Goal: Task Accomplishment & Management: Manage account settings

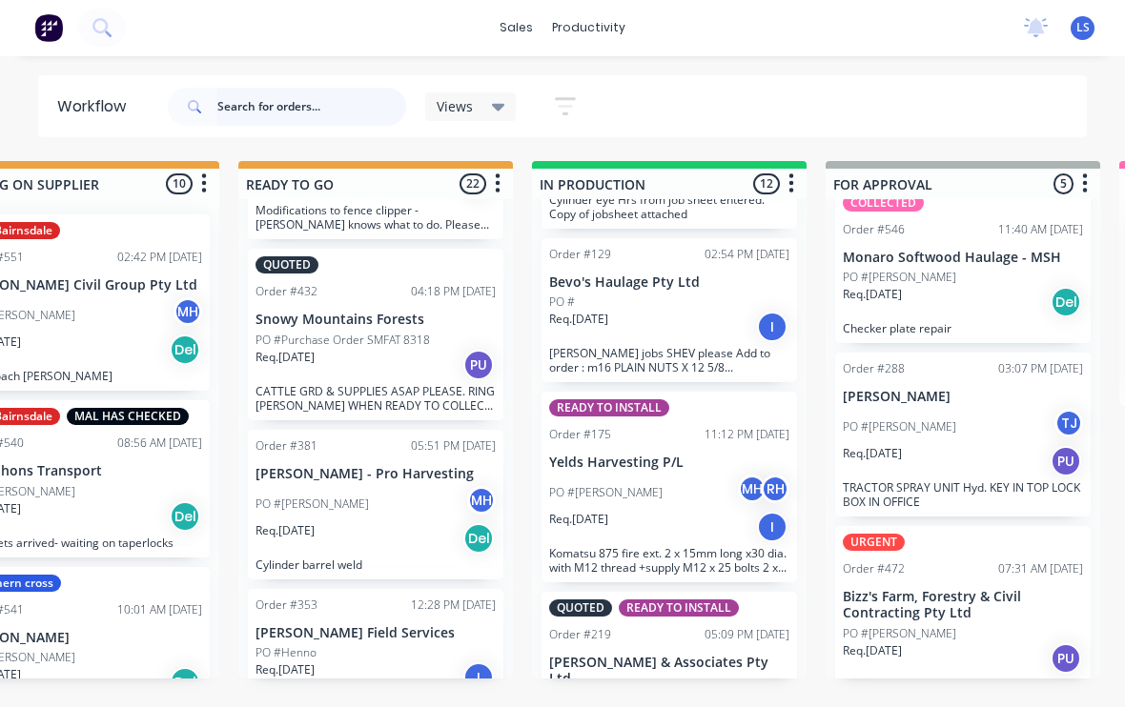
click at [218, 113] on input "text" at bounding box center [311, 108] width 189 height 38
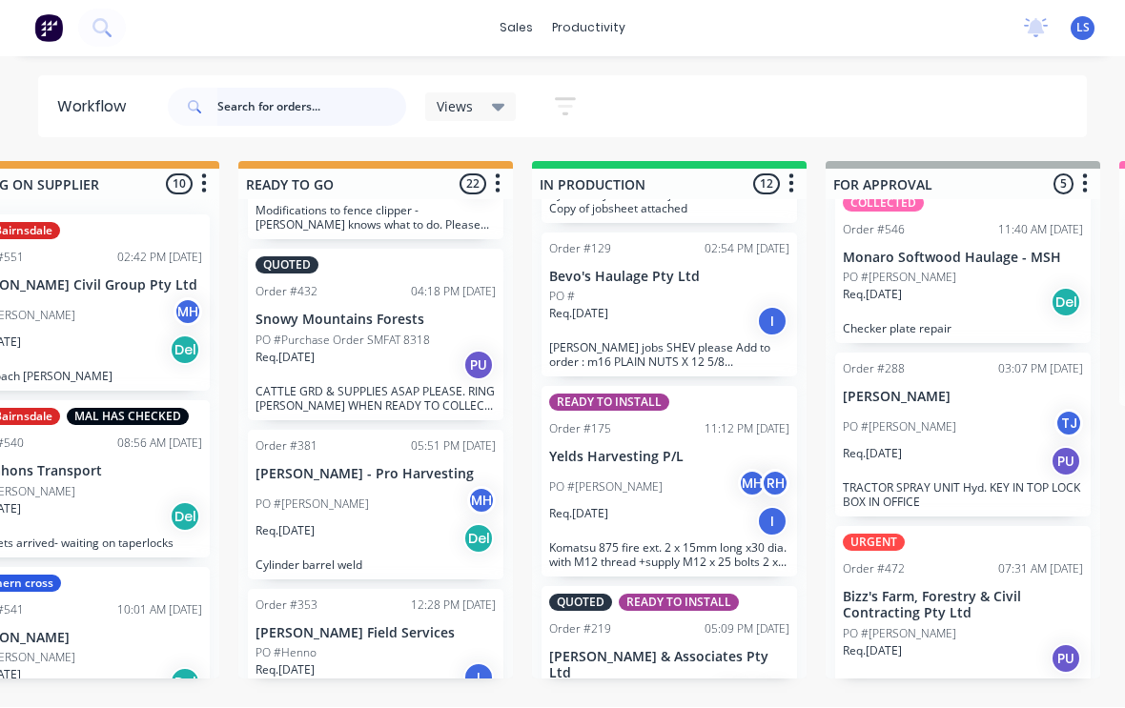
scroll to position [3, 682]
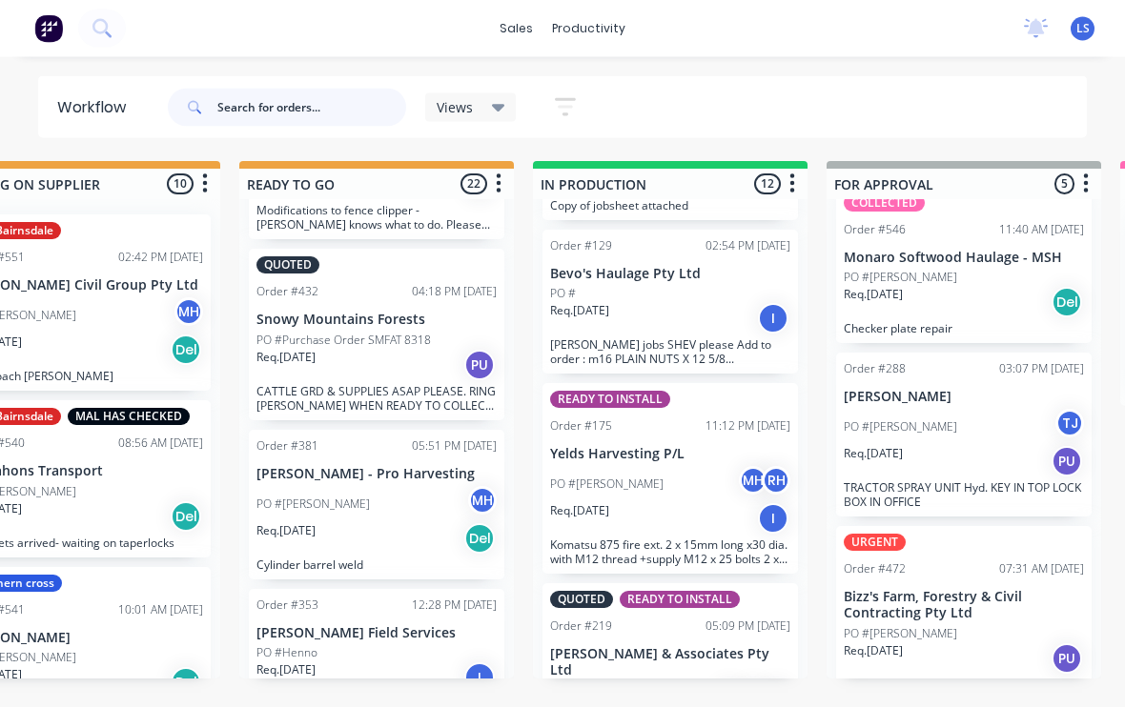
click at [299, 99] on input "text" at bounding box center [311, 108] width 189 height 38
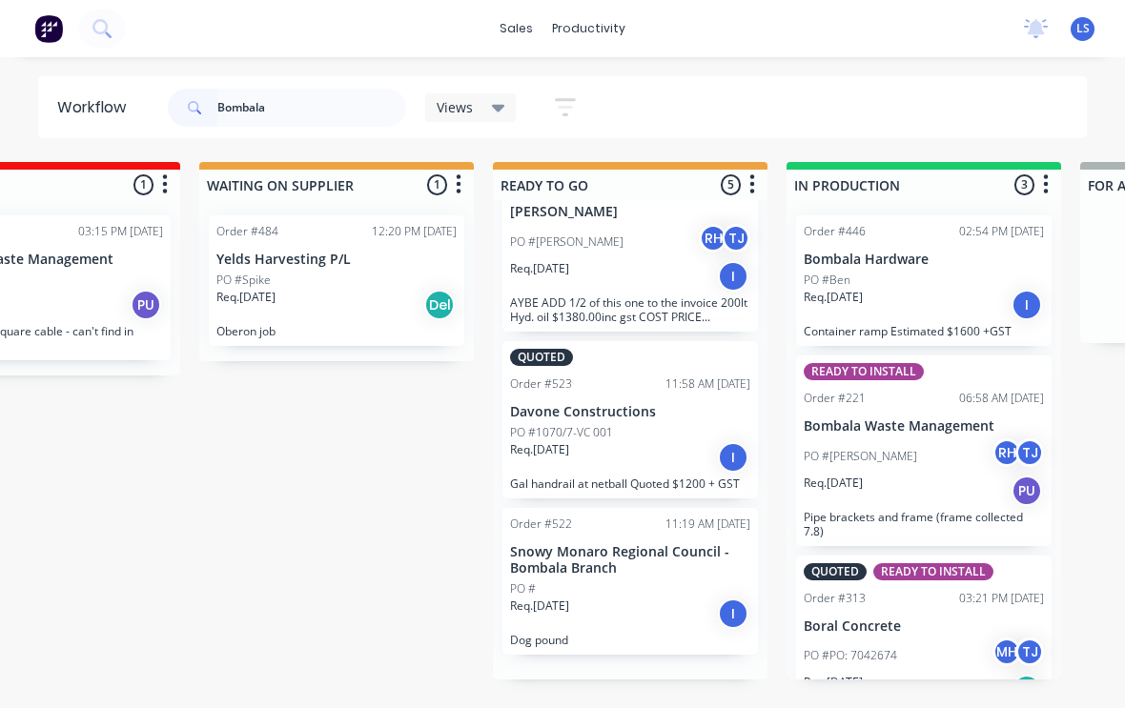
scroll to position [337, 0]
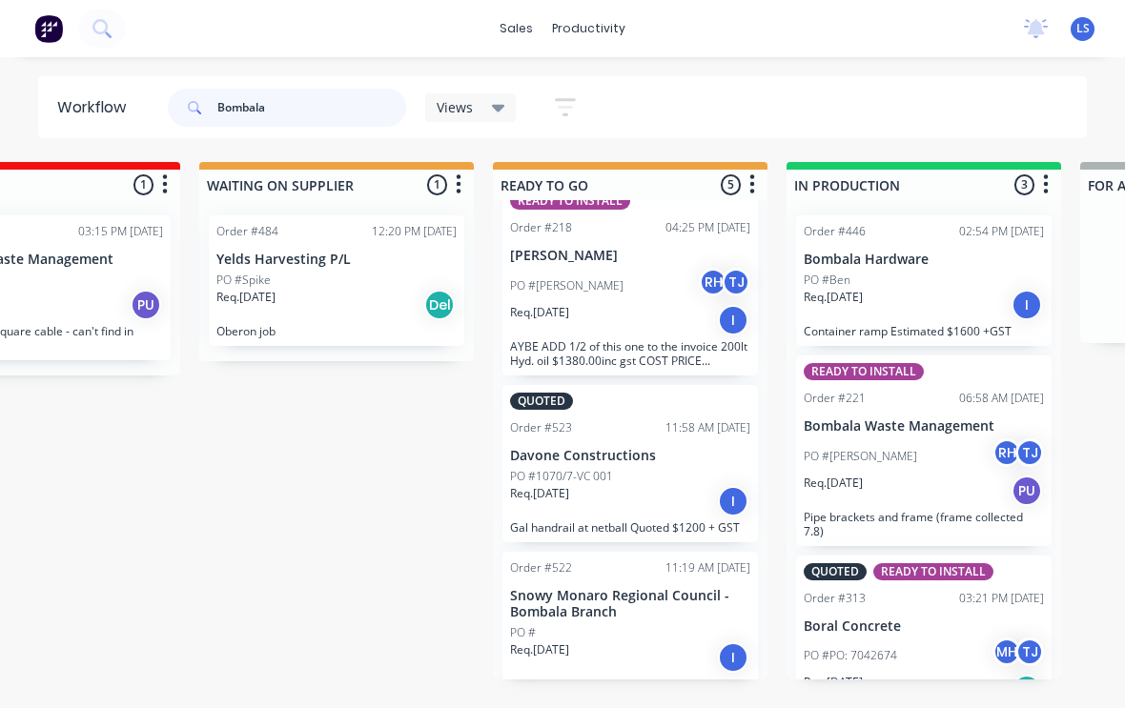
type input "Bombala"
click at [968, 273] on div "PO #Ben" at bounding box center [923, 280] width 240 height 17
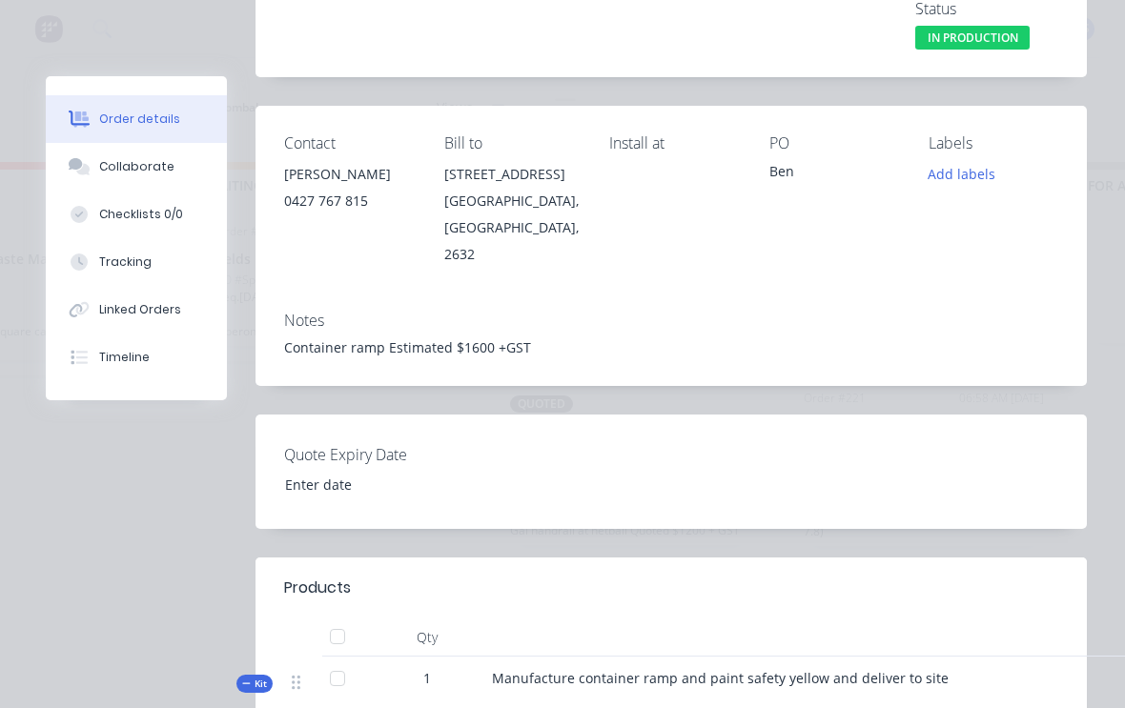
scroll to position [191, 0]
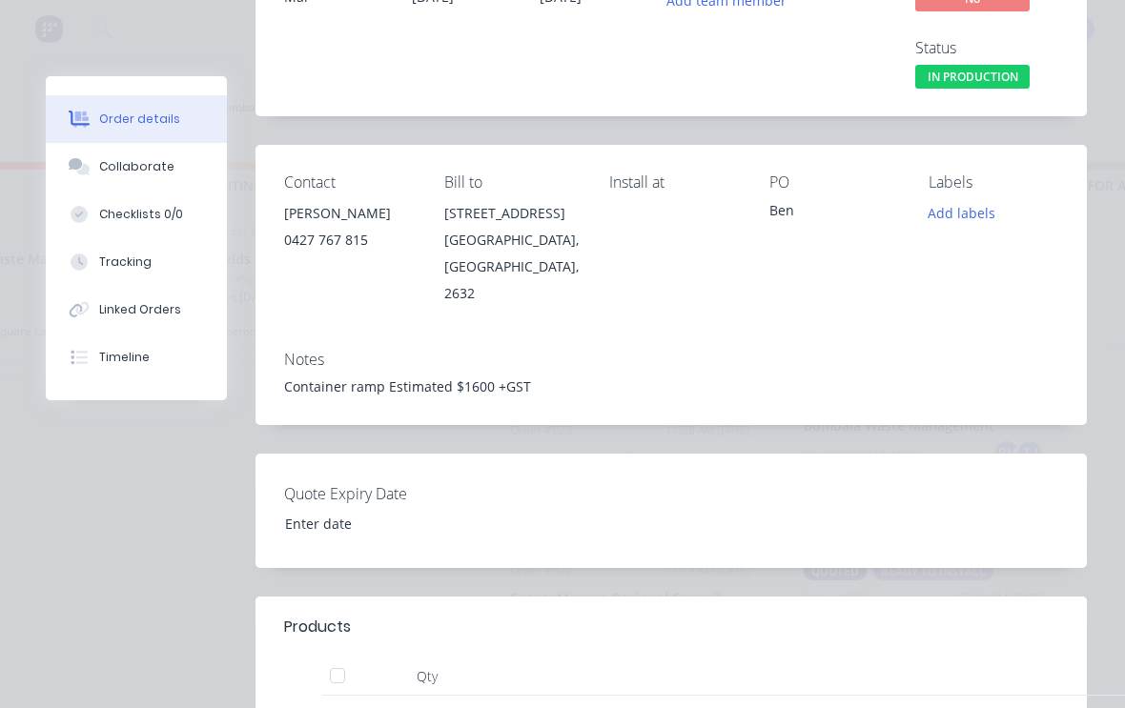
click at [174, 263] on button "Tracking" at bounding box center [136, 262] width 181 height 48
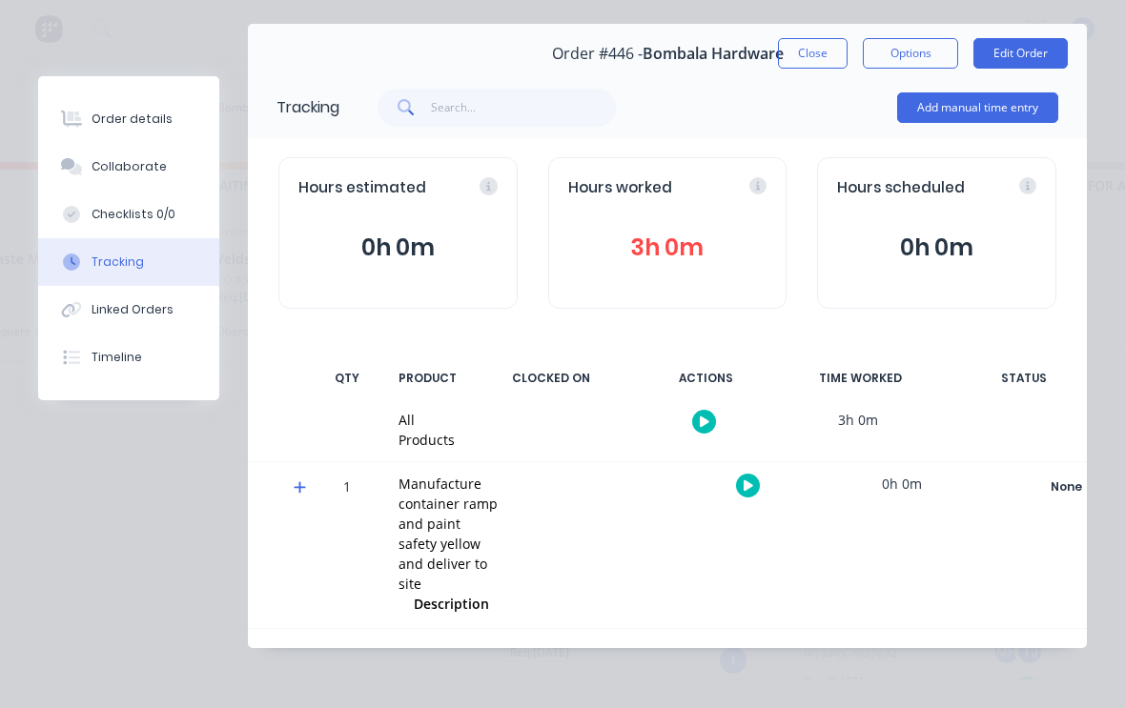
scroll to position [0, 0]
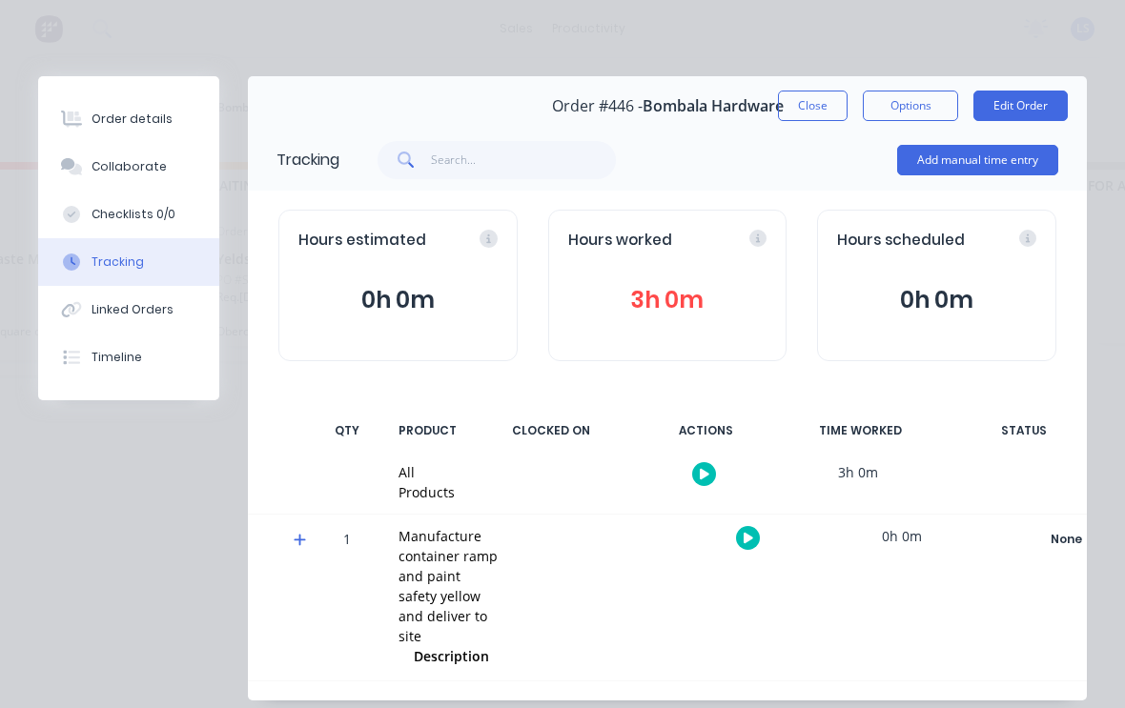
click at [1037, 166] on button "Add manual time entry" at bounding box center [977, 160] width 161 height 30
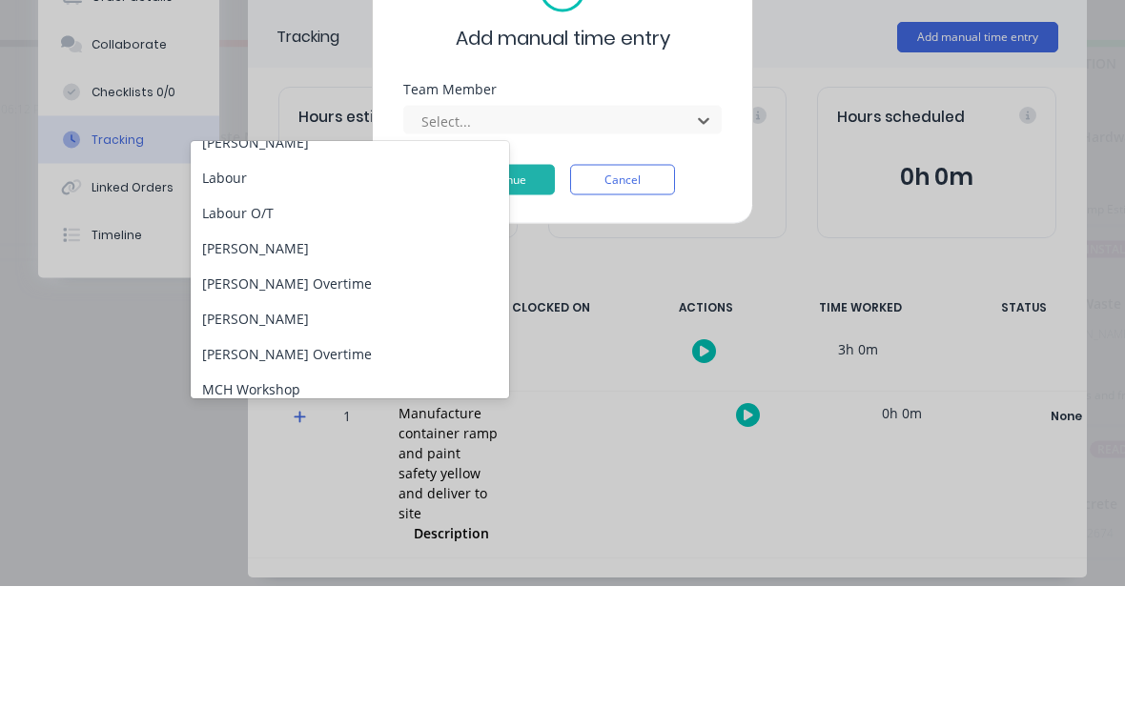
scroll to position [68, 0]
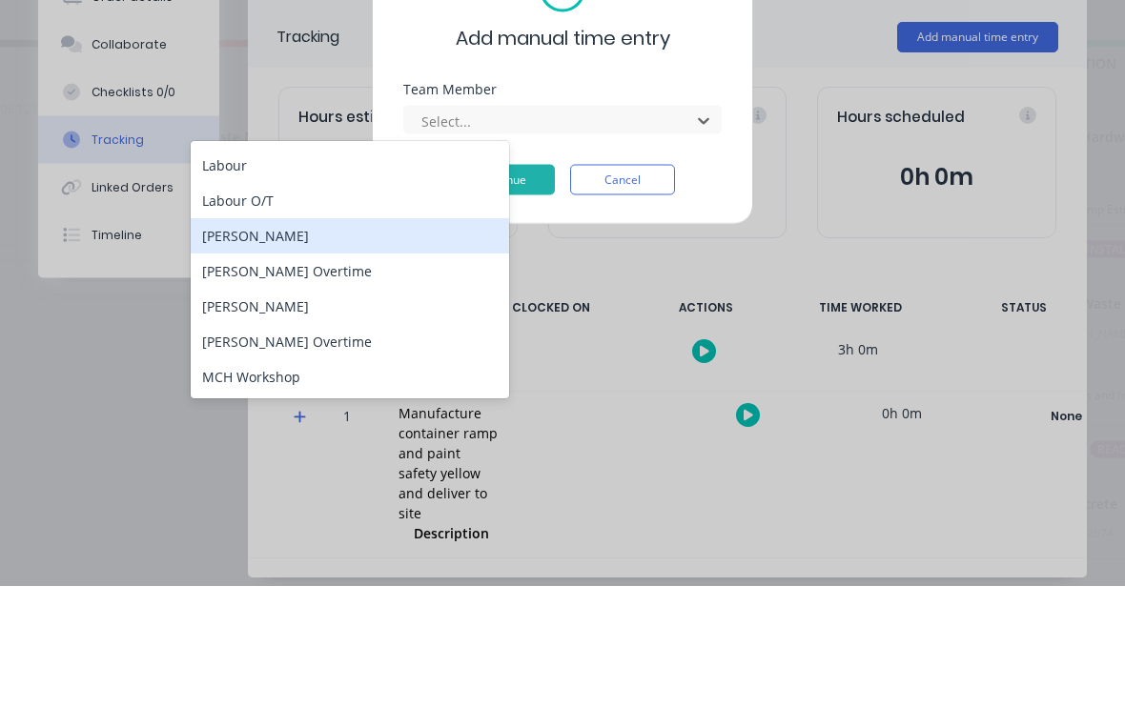
click at [349, 341] on div "[PERSON_NAME]" at bounding box center [350, 358] width 318 height 35
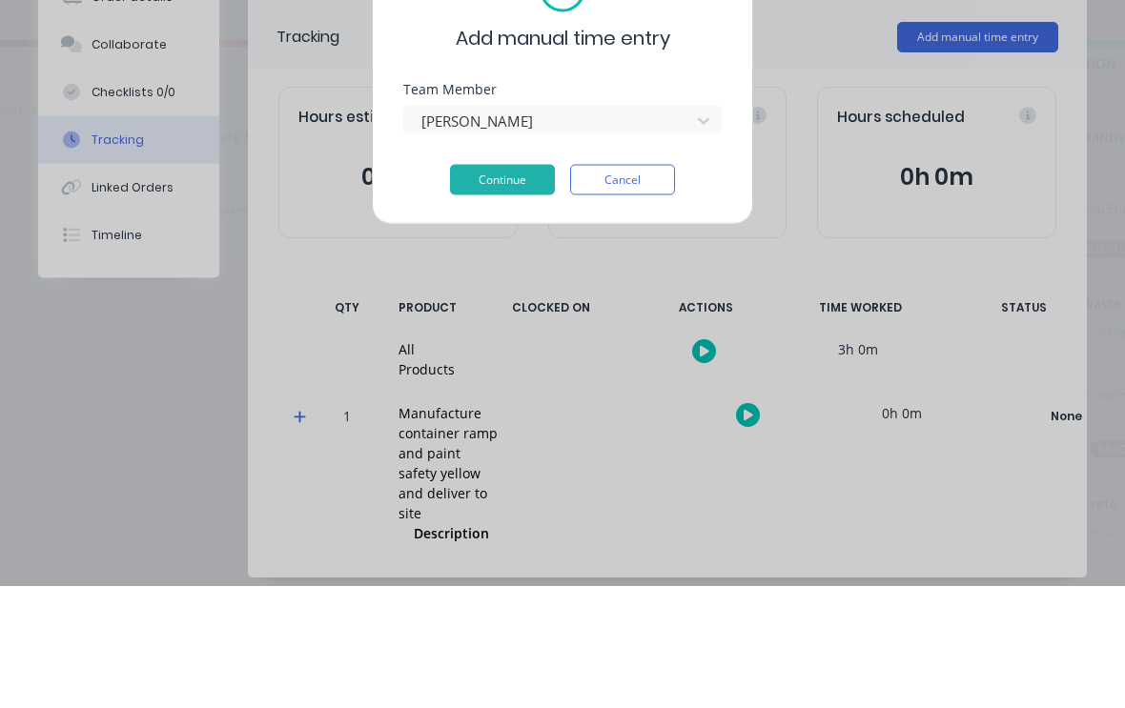
scroll to position [3, 213]
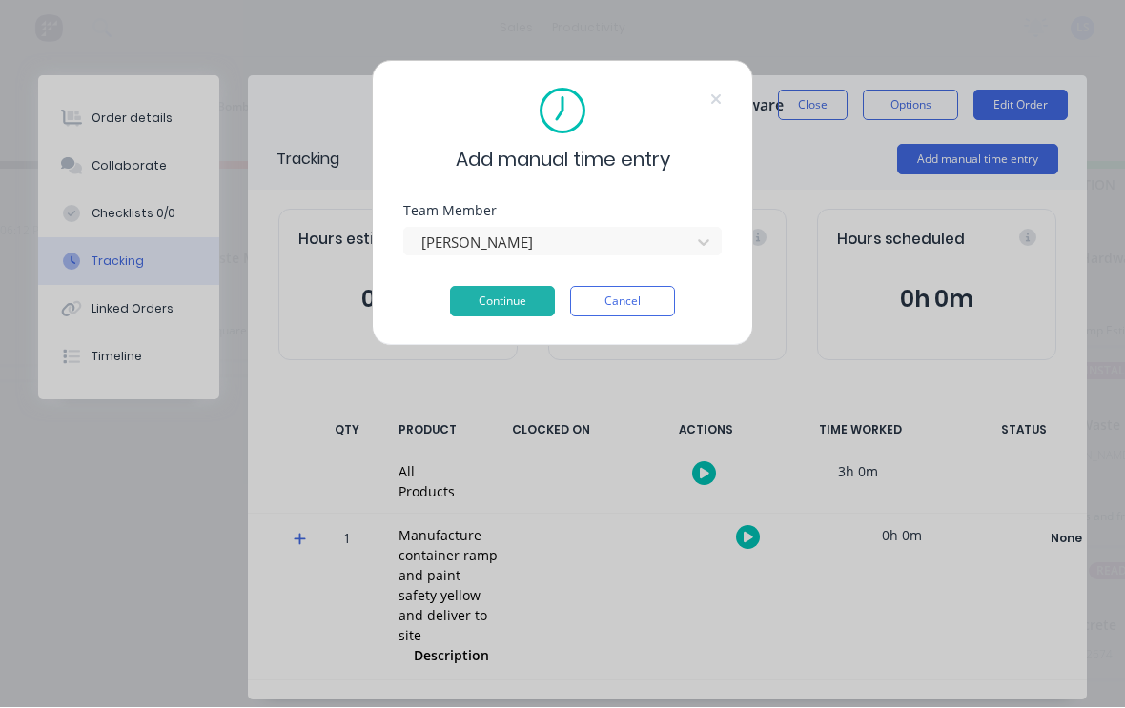
click at [520, 307] on button "Continue" at bounding box center [502, 302] width 105 height 30
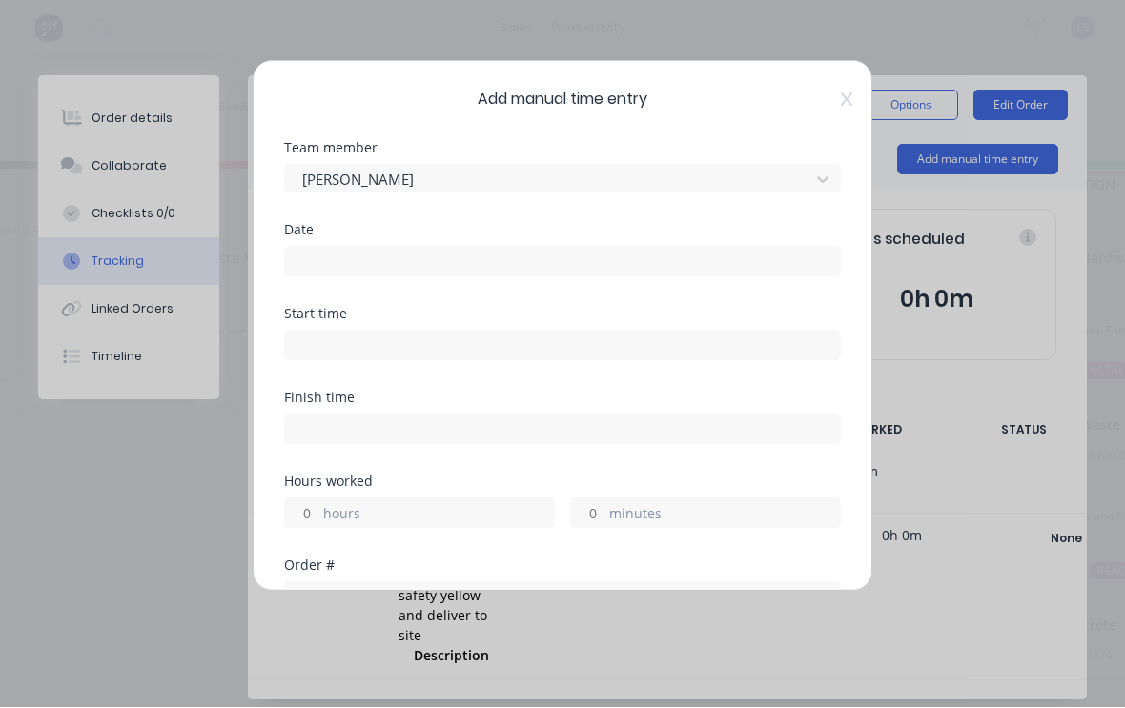
click at [601, 256] on input at bounding box center [562, 262] width 555 height 29
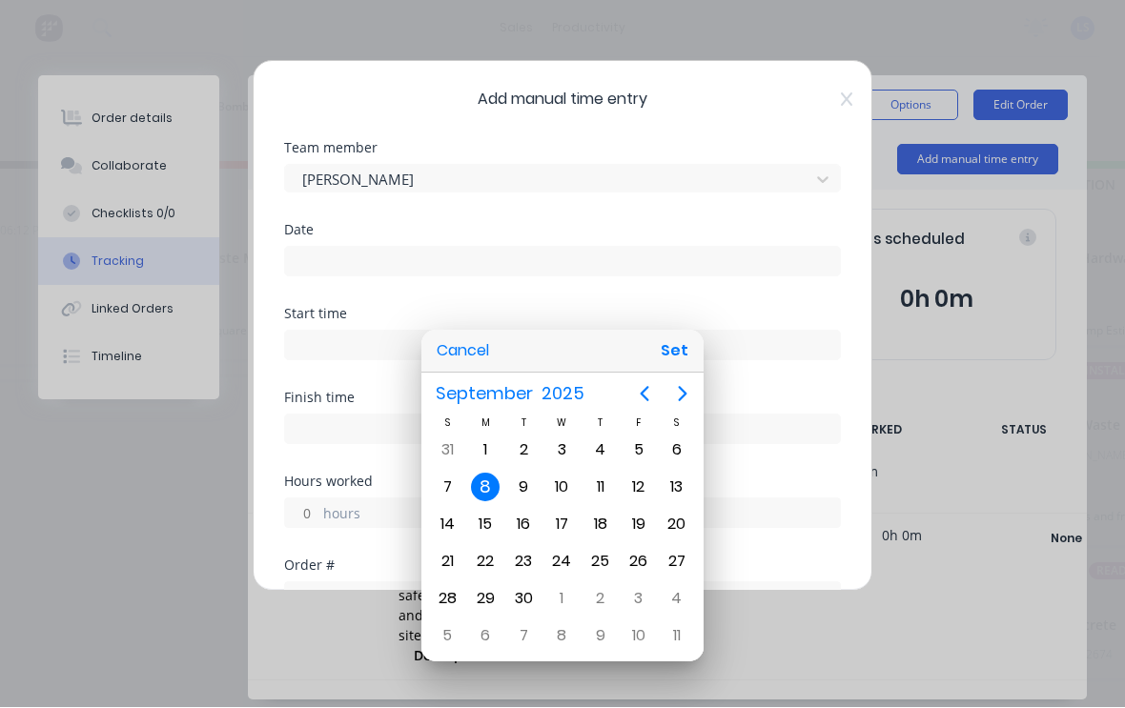
click at [678, 358] on button "Set" at bounding box center [674, 352] width 43 height 34
type input "[DATE]"
click at [668, 351] on input at bounding box center [562, 346] width 555 height 29
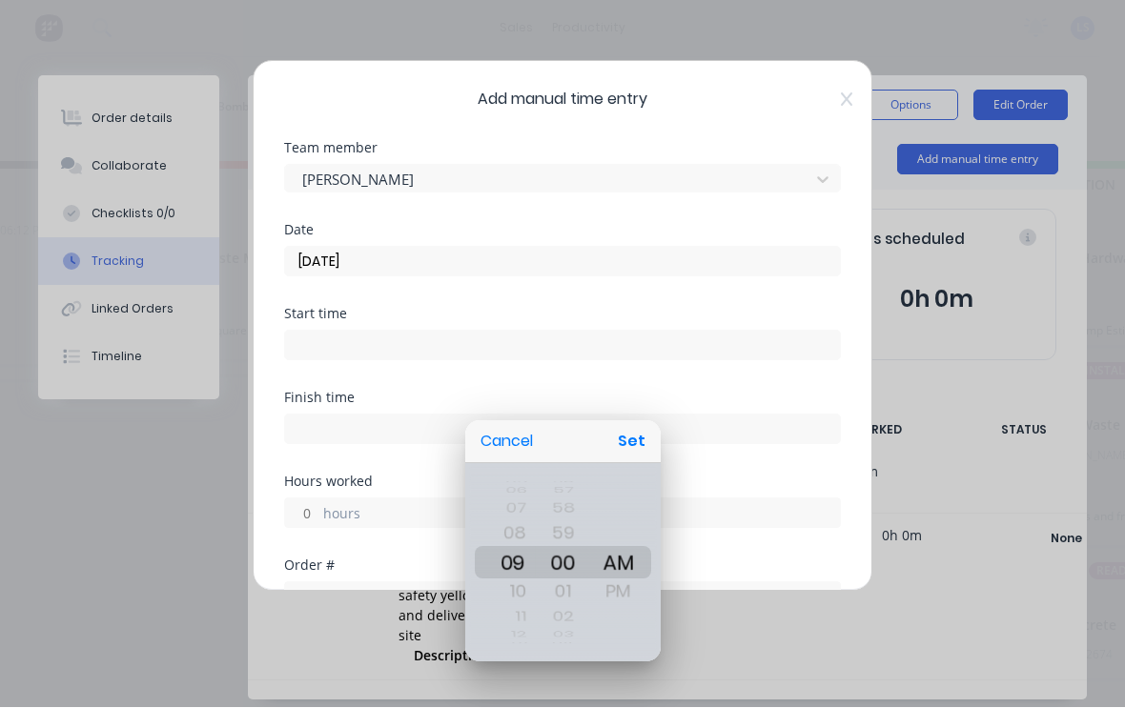
click at [633, 441] on button "Set" at bounding box center [631, 442] width 43 height 34
type input "09:00 AM"
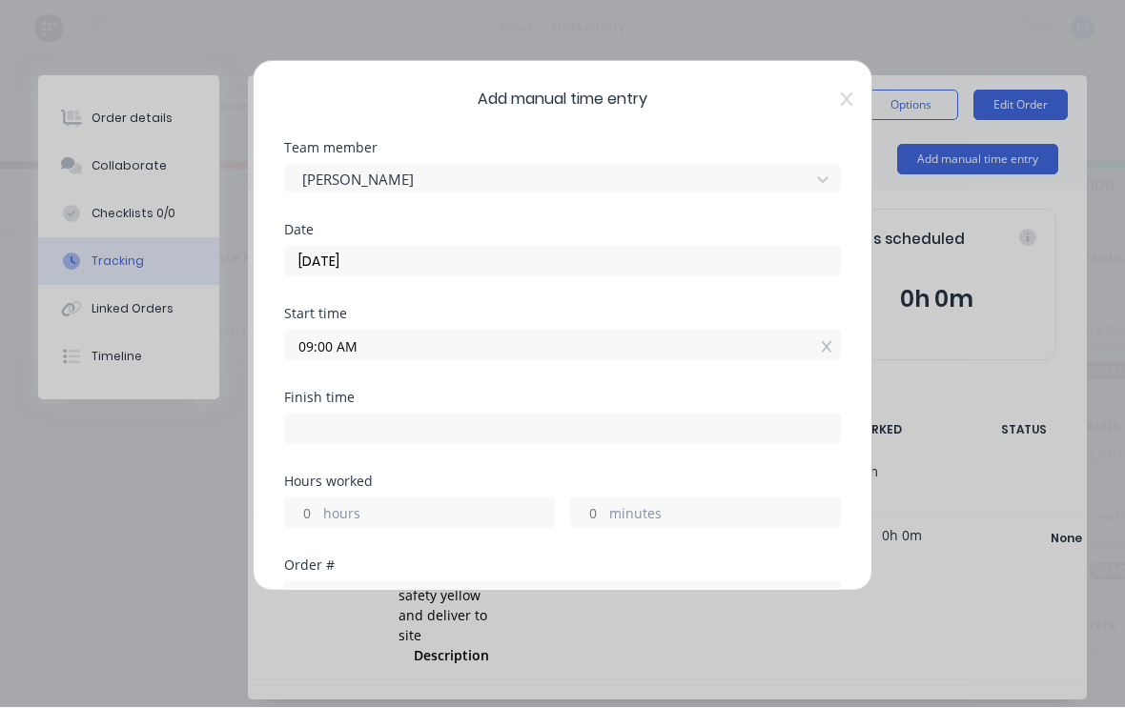
click at [485, 518] on label "hours" at bounding box center [438, 516] width 231 height 24
click at [318, 518] on input "hours" at bounding box center [301, 513] width 33 height 29
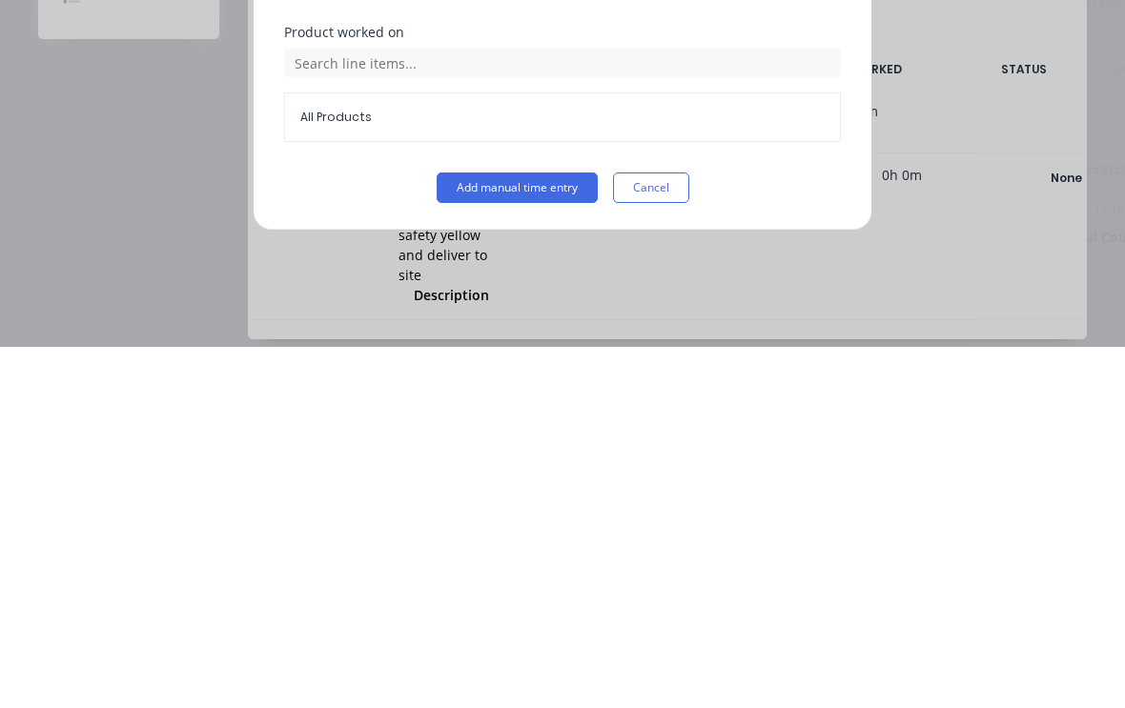
scroll to position [491, 0]
type input "6"
click at [541, 534] on button "Add manual time entry" at bounding box center [517, 549] width 161 height 30
type input "03:00 PM"
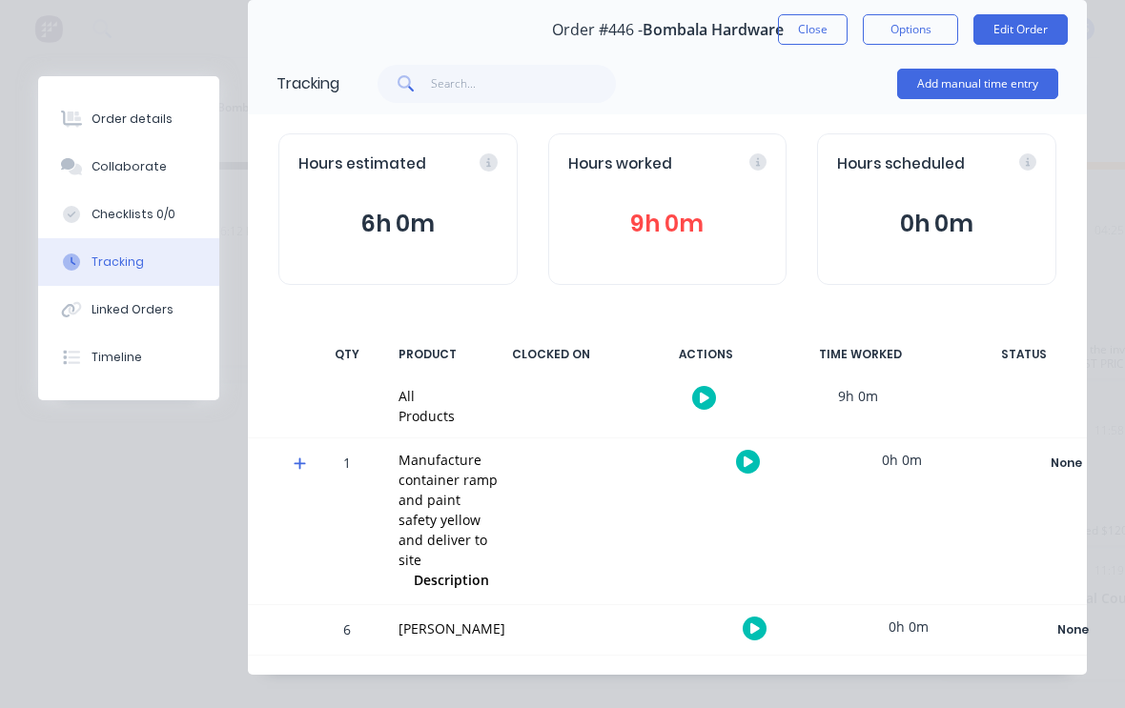
scroll to position [73, 0]
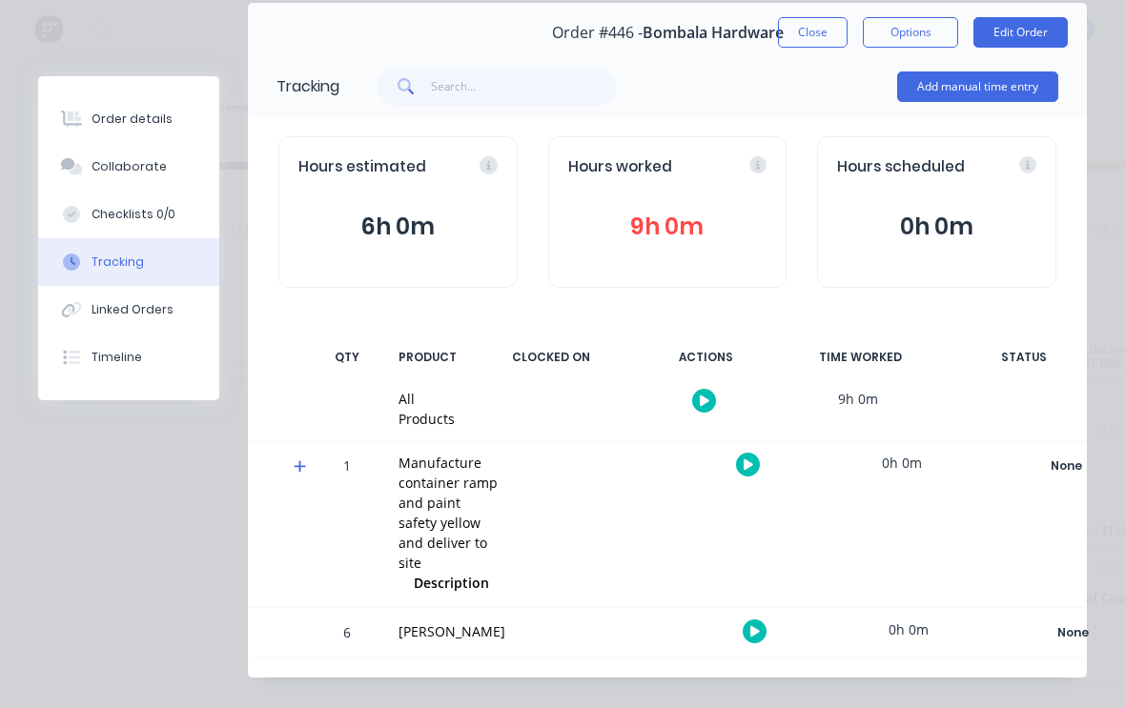
click at [473, 167] on div "Hours estimated" at bounding box center [397, 167] width 199 height 22
click at [488, 165] on icon at bounding box center [488, 165] width 5 height 9
click at [491, 165] on div "Hours estimated" at bounding box center [397, 167] width 199 height 22
click at [387, 241] on button "6h 0m" at bounding box center [397, 227] width 199 height 36
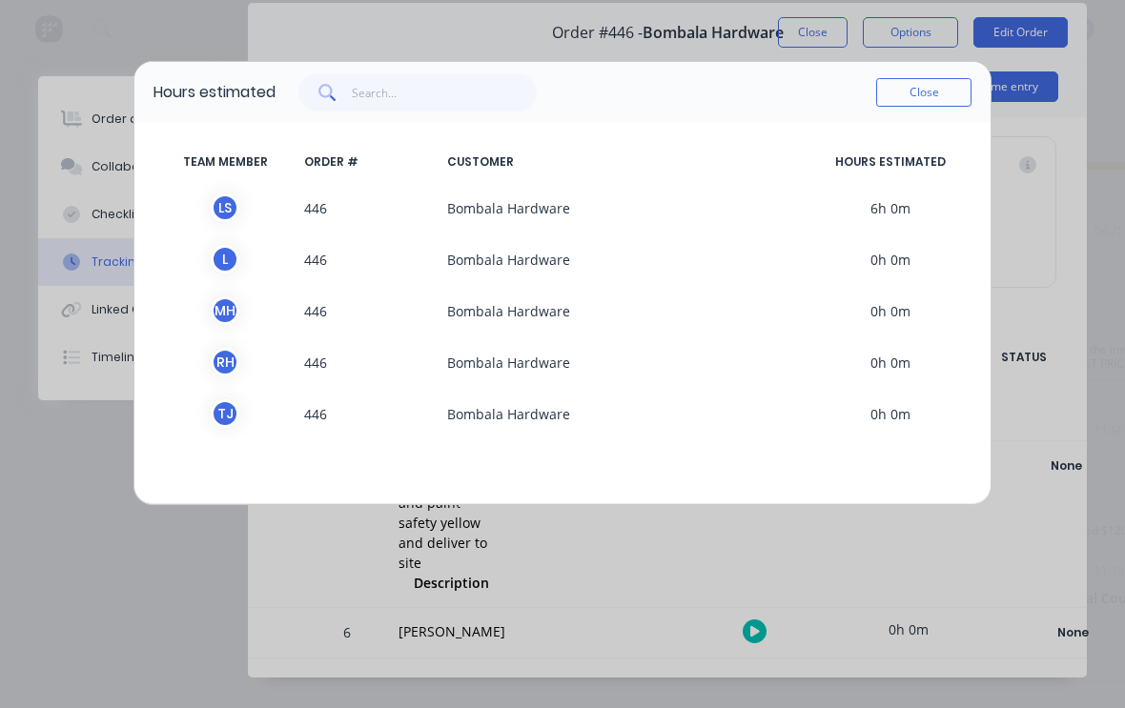
click at [942, 102] on button "Close" at bounding box center [923, 92] width 95 height 29
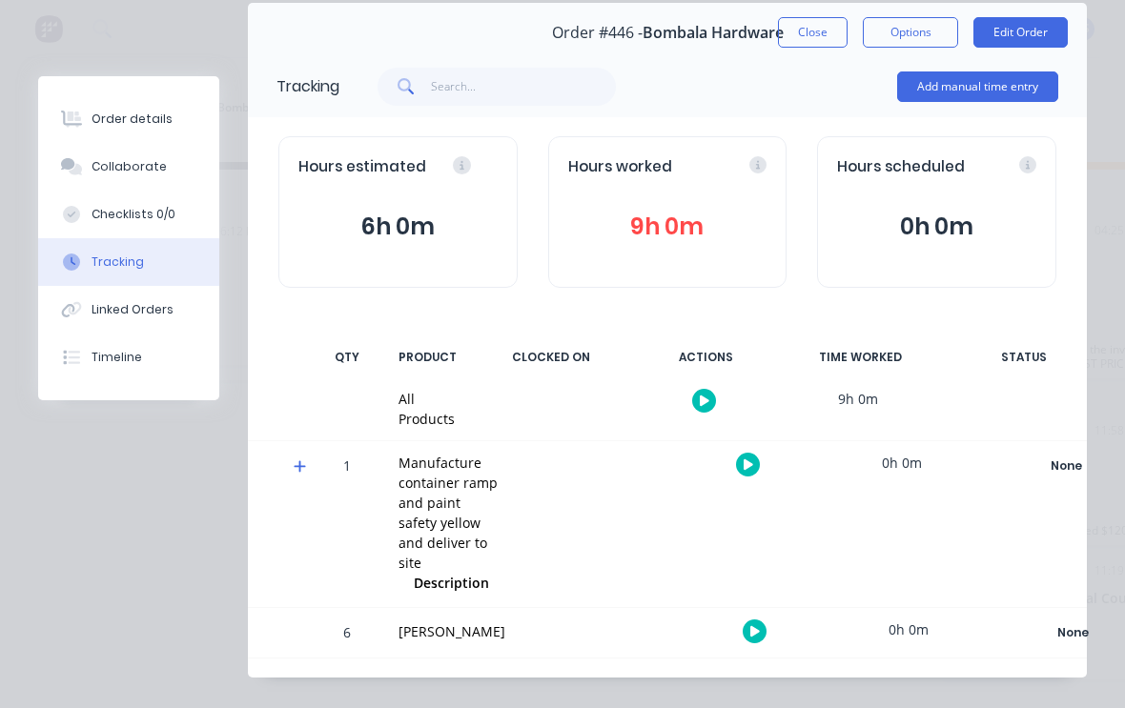
click at [146, 114] on div "Order details" at bounding box center [131, 119] width 81 height 17
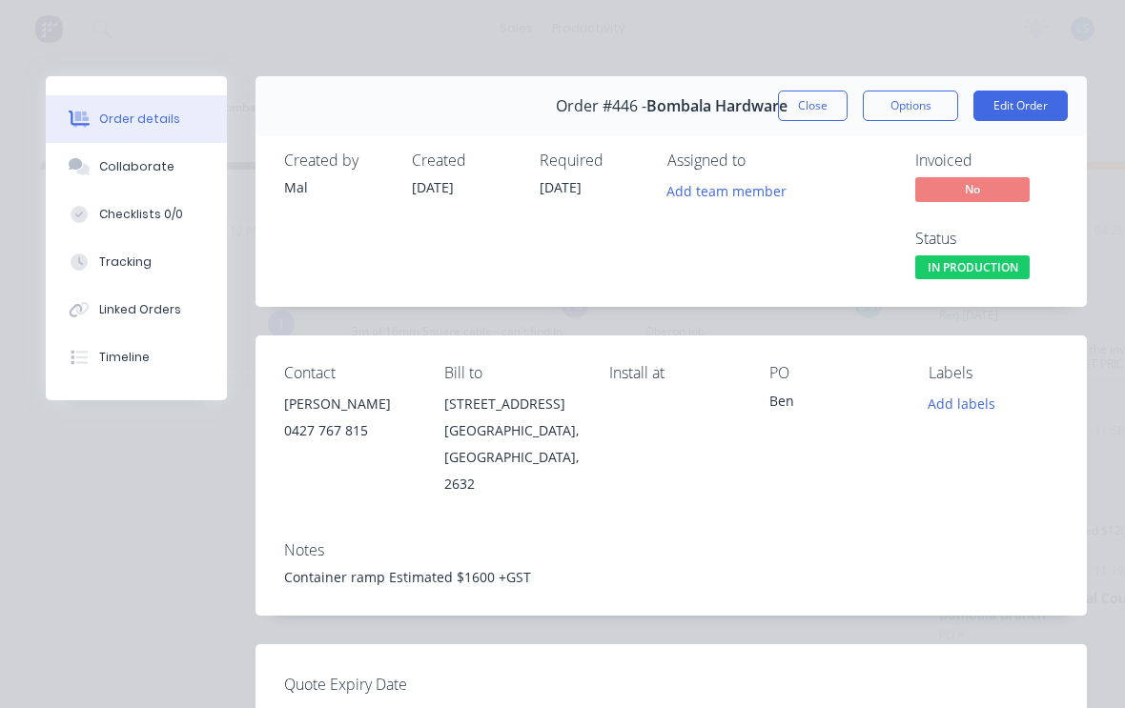
scroll to position [0, 0]
click at [1033, 93] on button "Edit Order" at bounding box center [1020, 106] width 94 height 30
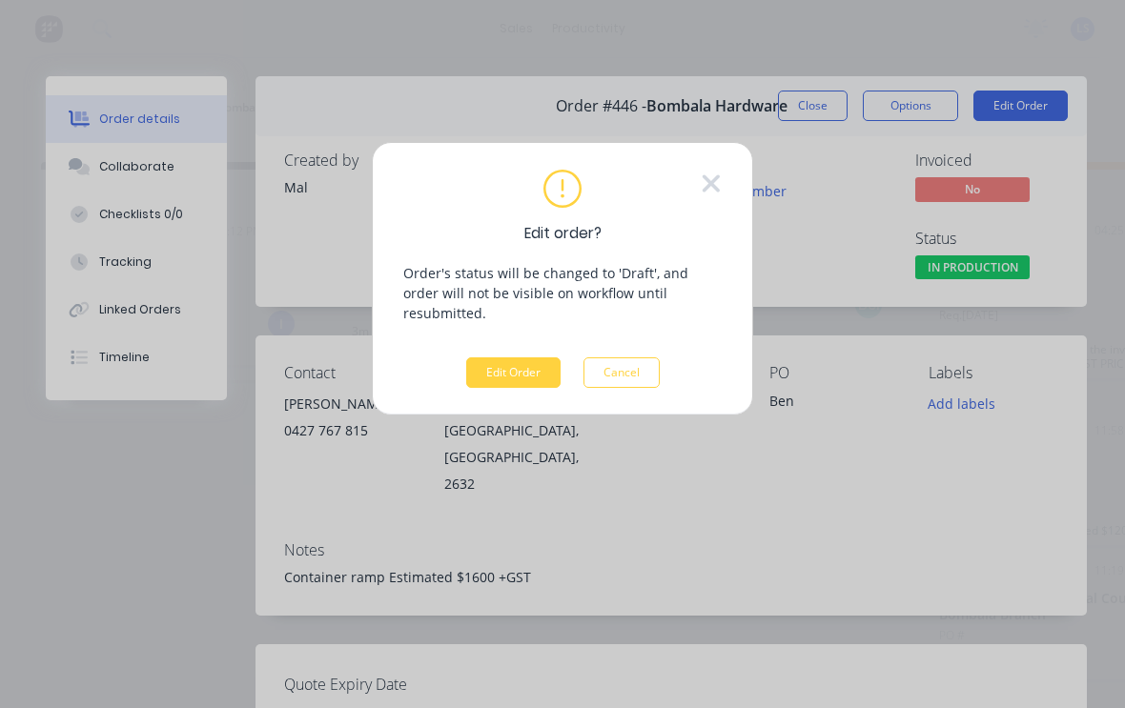
click at [516, 357] on button "Edit Order" at bounding box center [513, 372] width 94 height 30
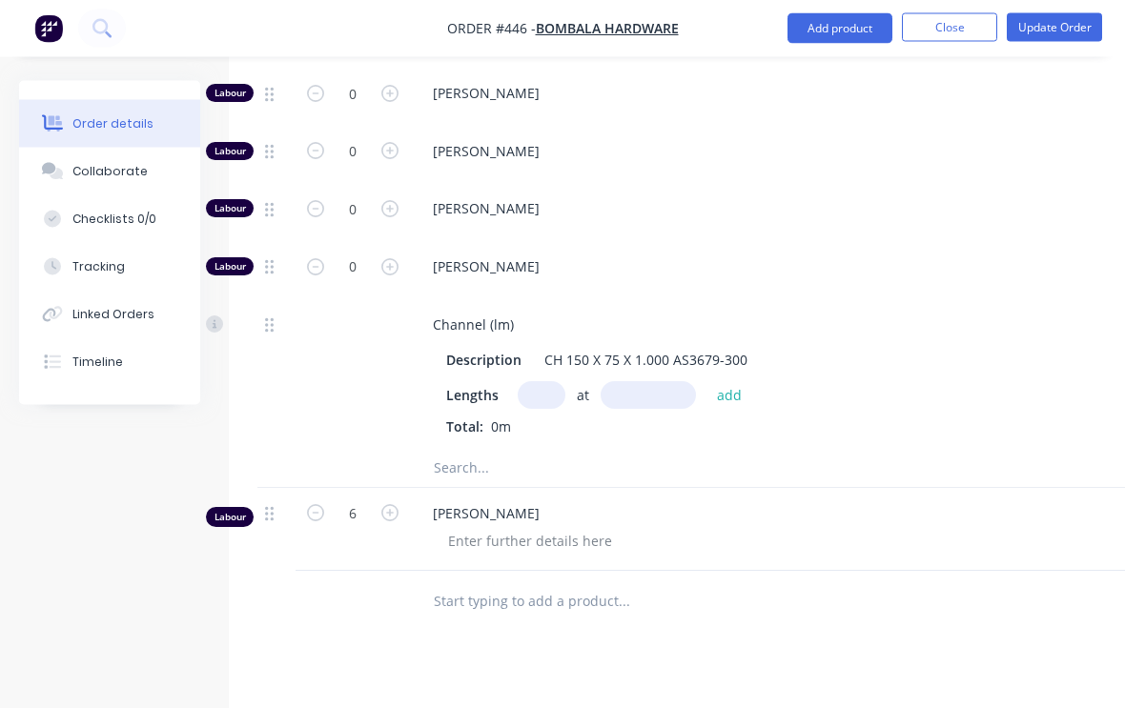
scroll to position [951, 0]
click at [543, 381] on input "text" at bounding box center [542, 395] width 48 height 28
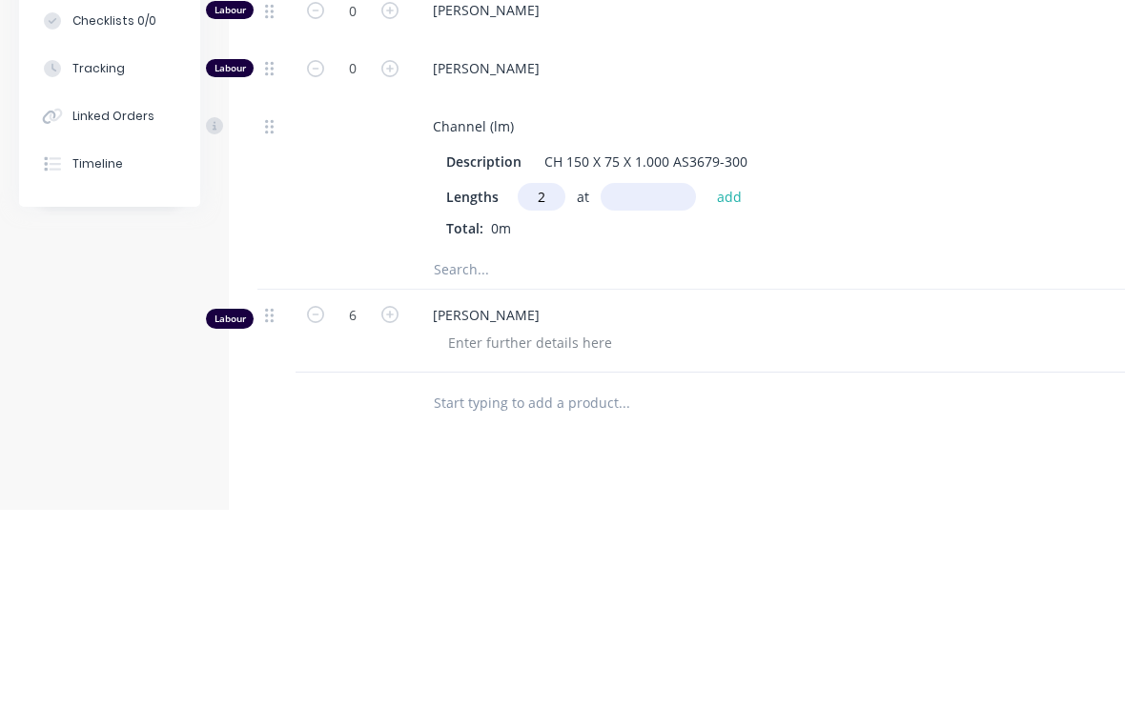
type input "2"
click at [635, 381] on input "text" at bounding box center [647, 395] width 95 height 28
type input "2200"
click at [726, 381] on button "add" at bounding box center [729, 394] width 45 height 26
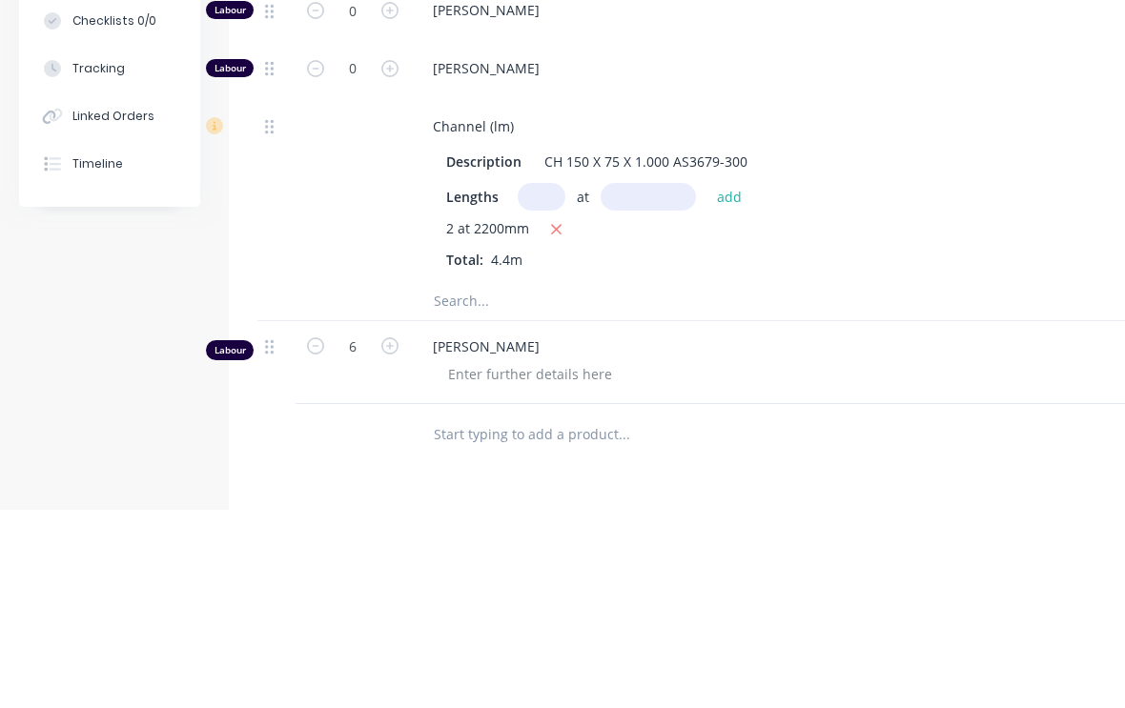
click at [509, 480] on input "text" at bounding box center [623, 499] width 381 height 38
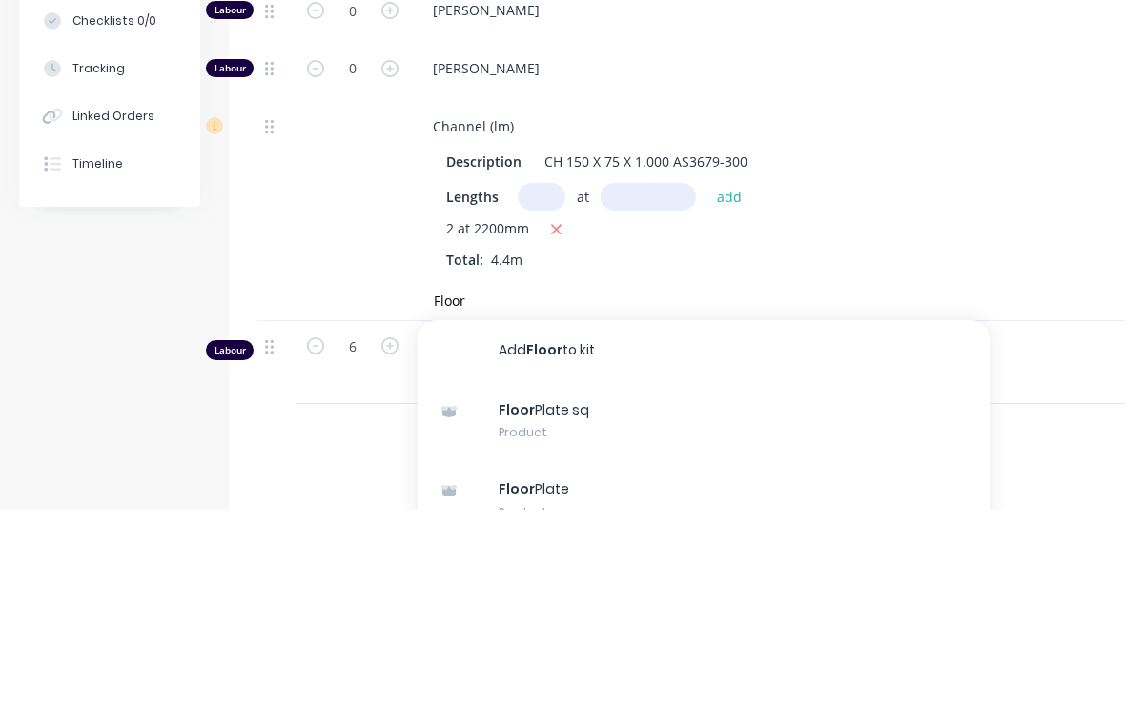
scroll to position [1150, 0]
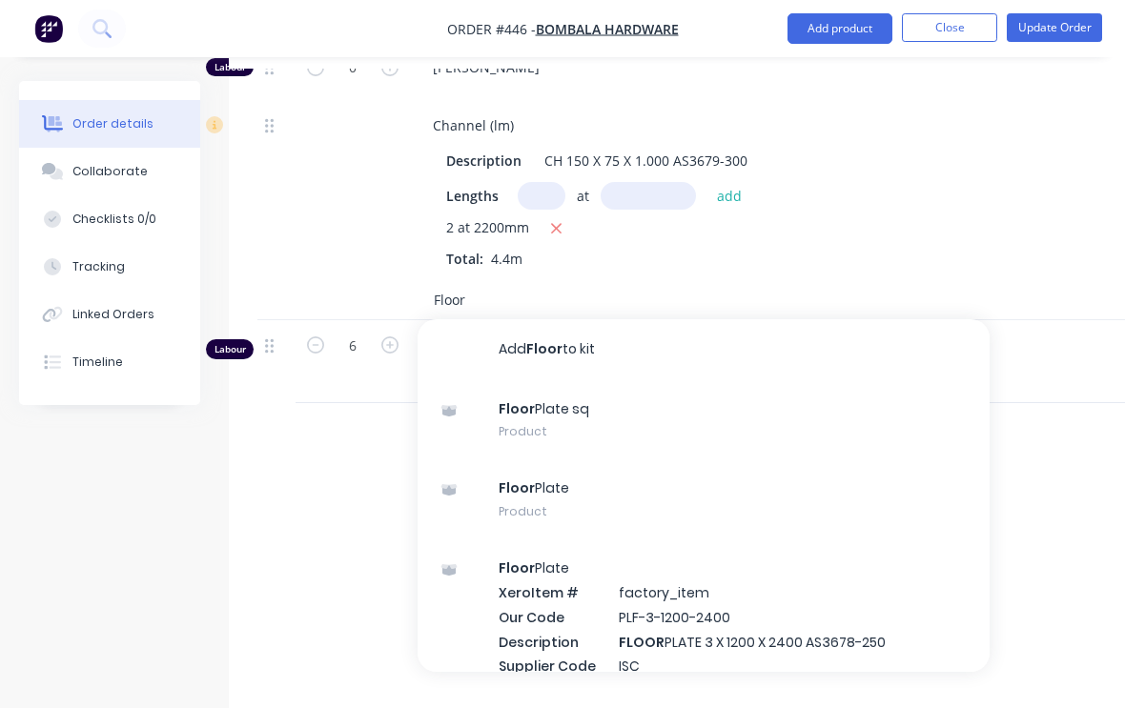
type input "Floor"
click at [655, 471] on div "Floor Plate Product" at bounding box center [703, 499] width 572 height 80
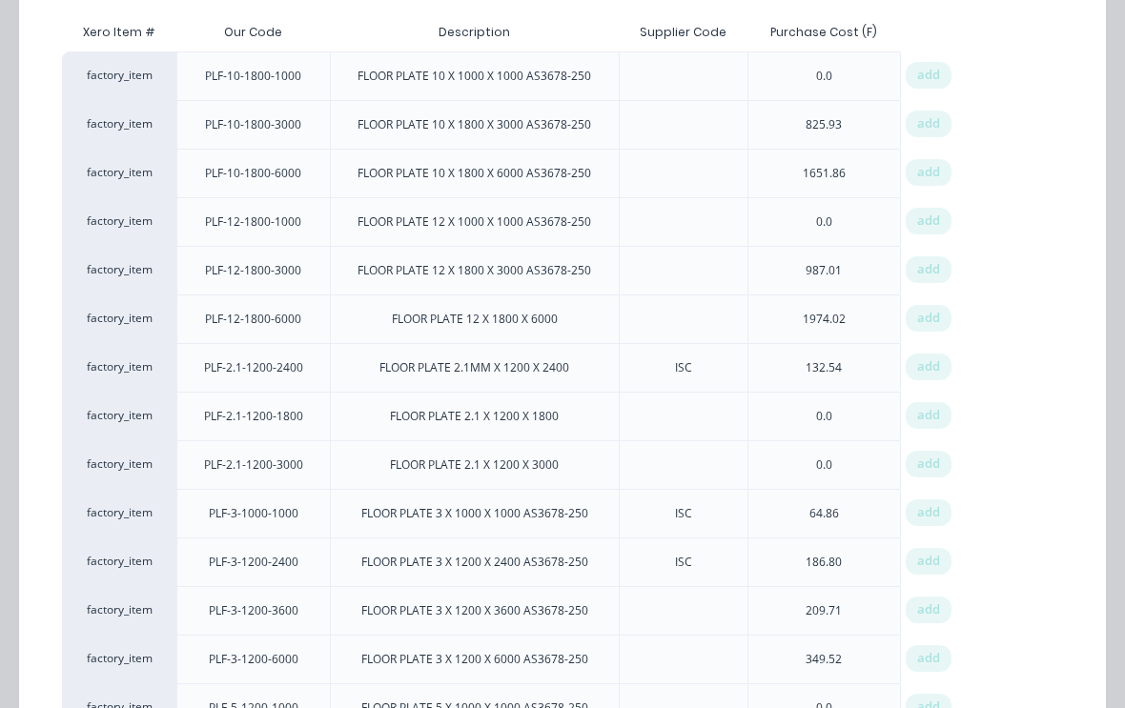
scroll to position [240, 0]
click at [928, 514] on span "add" at bounding box center [928, 511] width 23 height 19
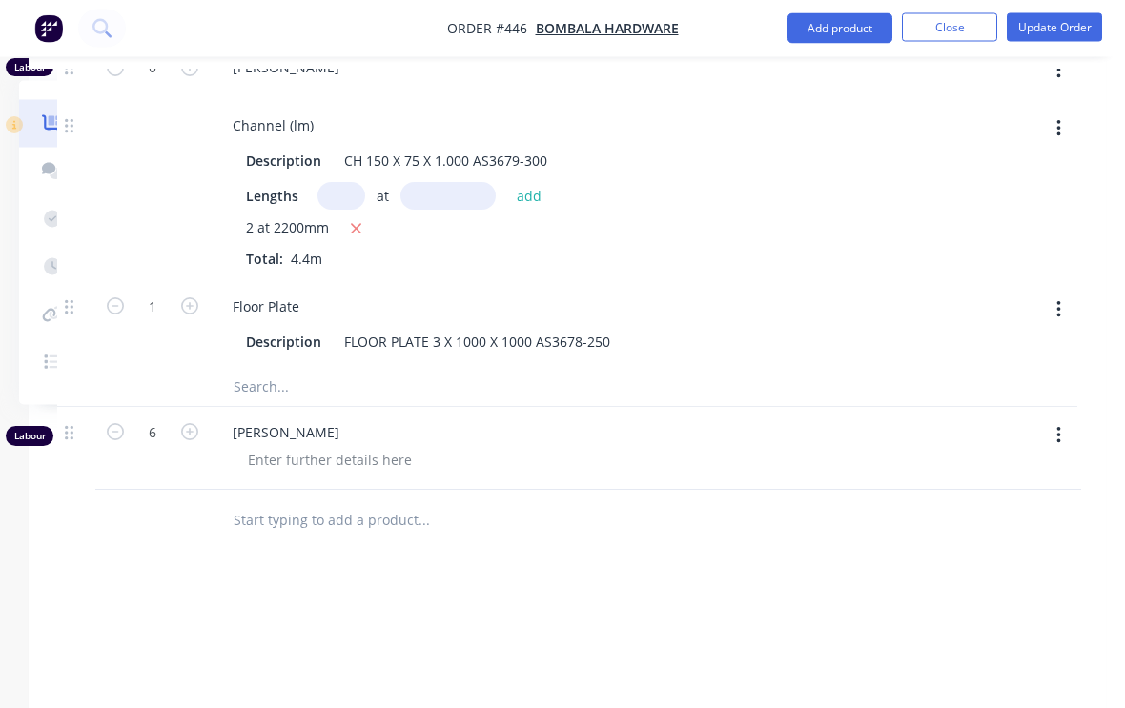
click at [1047, 294] on button "button" at bounding box center [1058, 311] width 45 height 34
click at [962, 422] on div "Delete" at bounding box center [990, 436] width 147 height 28
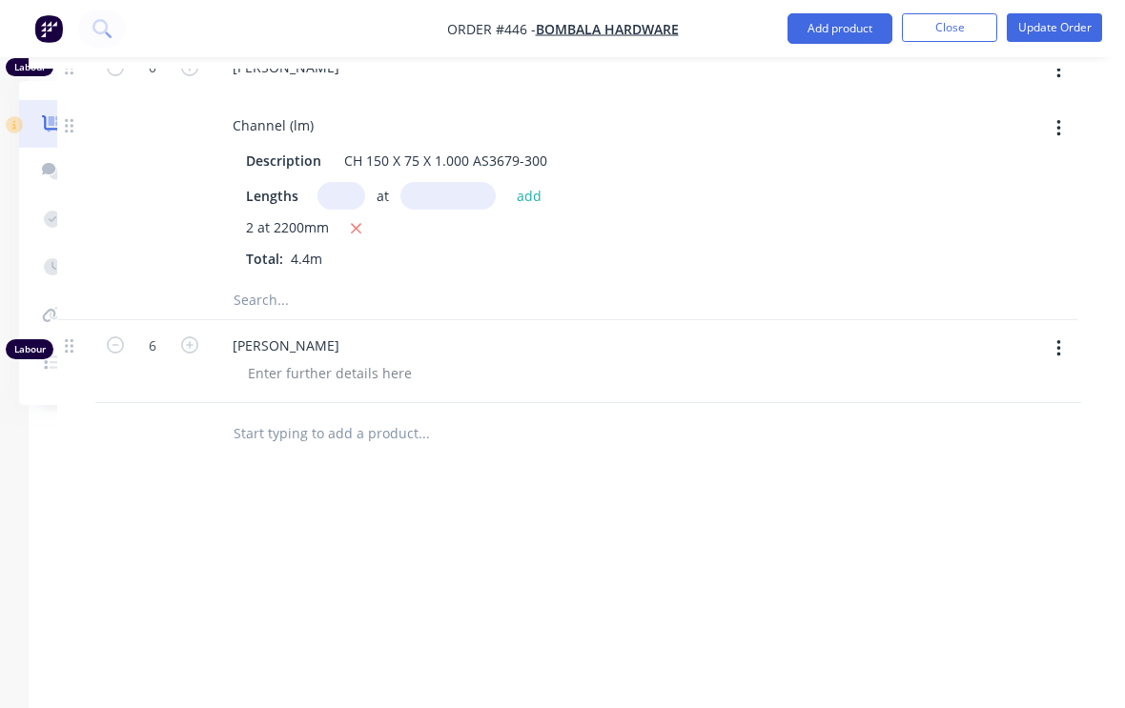
click at [510, 282] on input "text" at bounding box center [423, 300] width 381 height 38
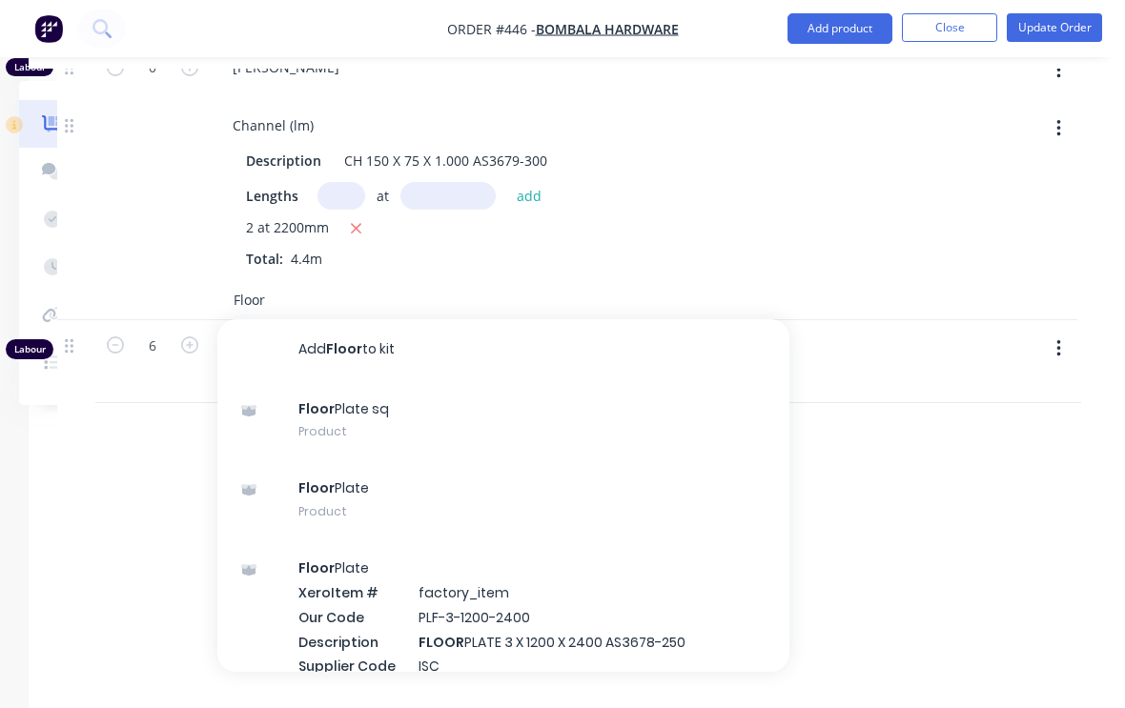
type input "Floor"
click at [458, 461] on div "Floor Plate Product" at bounding box center [503, 499] width 572 height 80
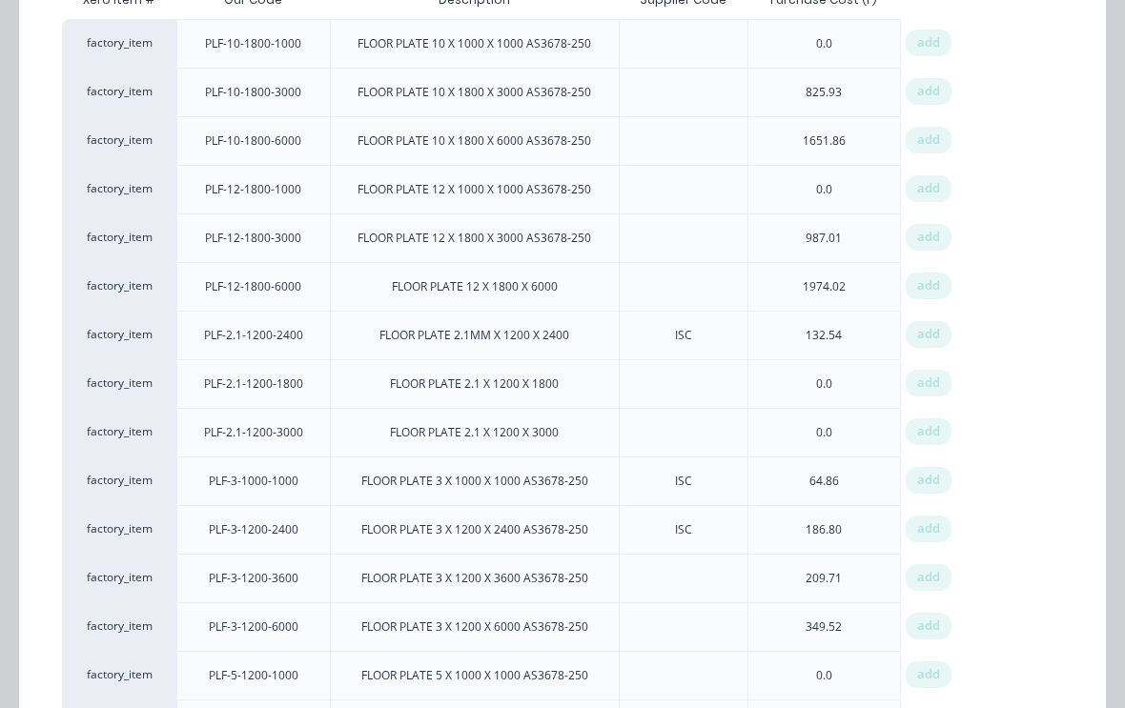
scroll to position [274, 0]
click at [925, 529] on span "add" at bounding box center [928, 527] width 23 height 19
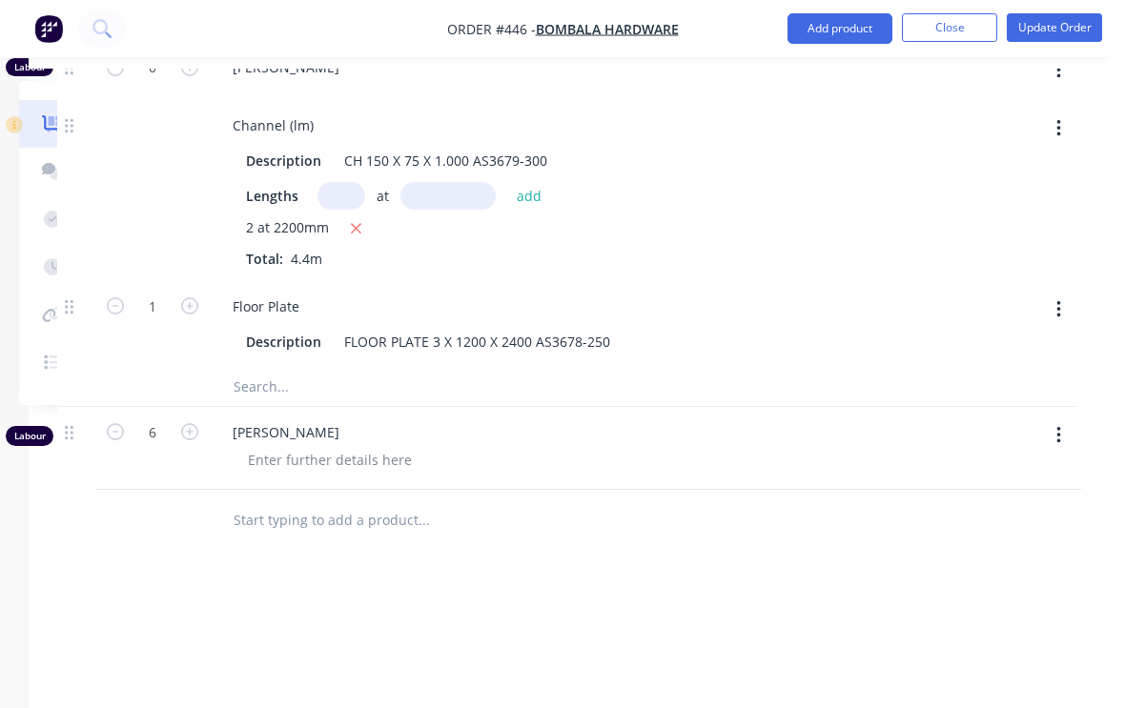
click at [199, 295] on button "button" at bounding box center [189, 305] width 25 height 20
type input "2"
click at [158, 293] on input "2" at bounding box center [153, 307] width 50 height 29
type input "1"
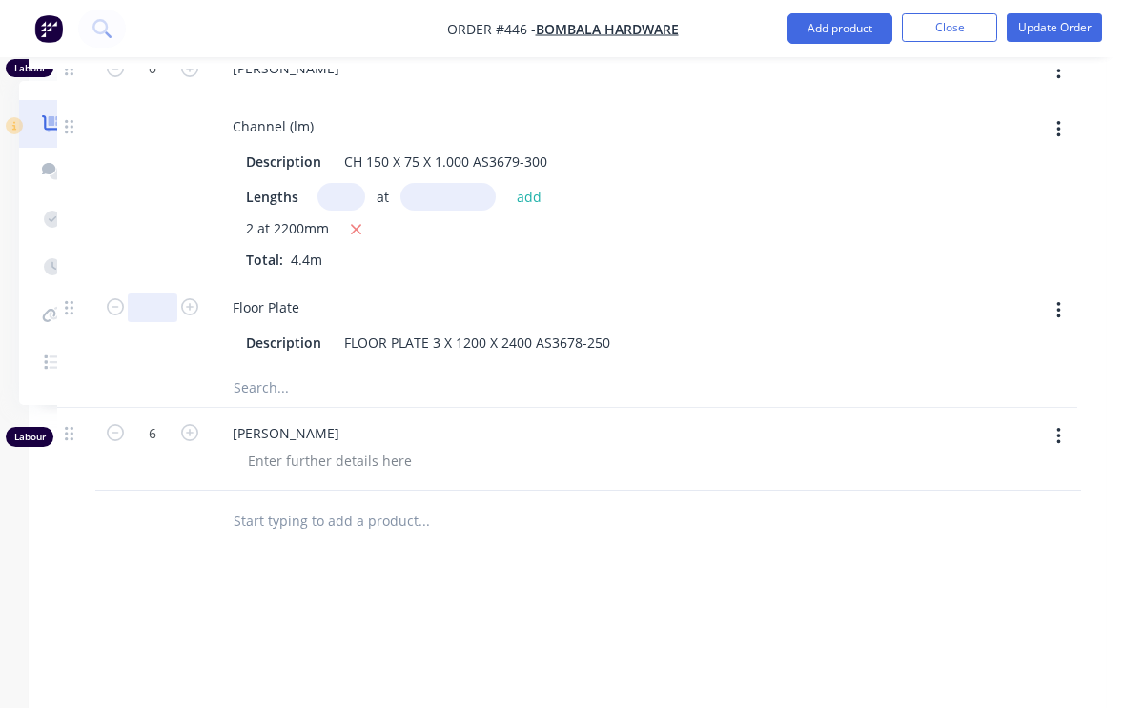
type input "2"
click at [367, 369] on input "text" at bounding box center [423, 388] width 381 height 38
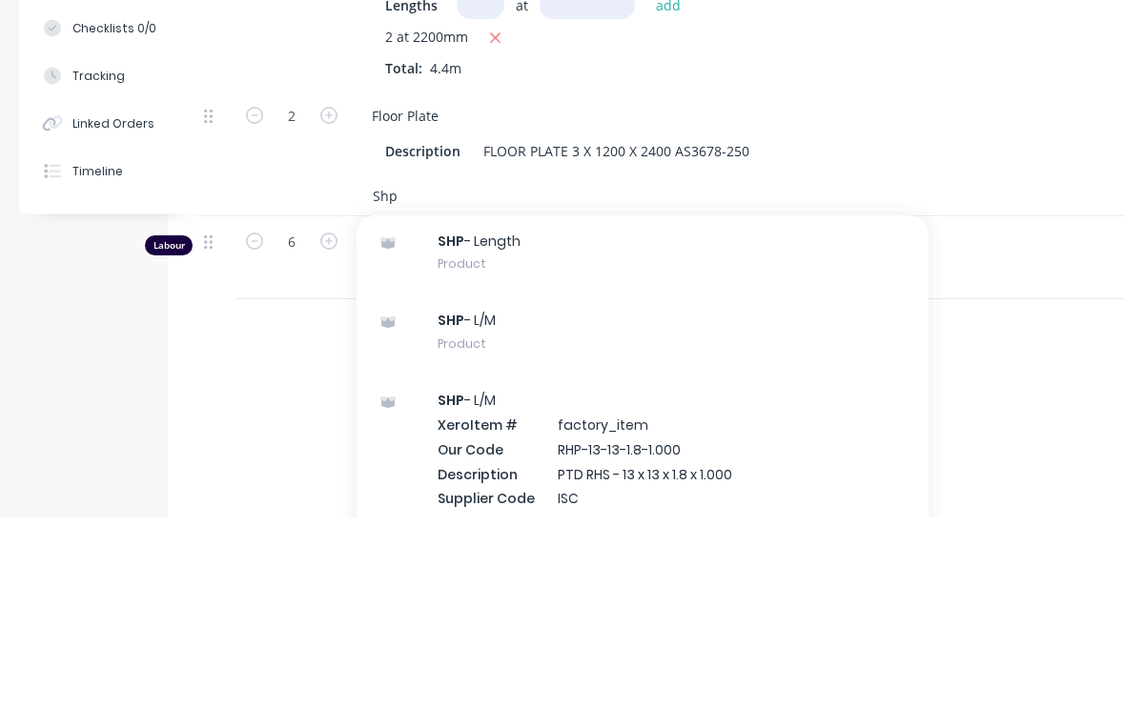
scroll to position [70, 0]
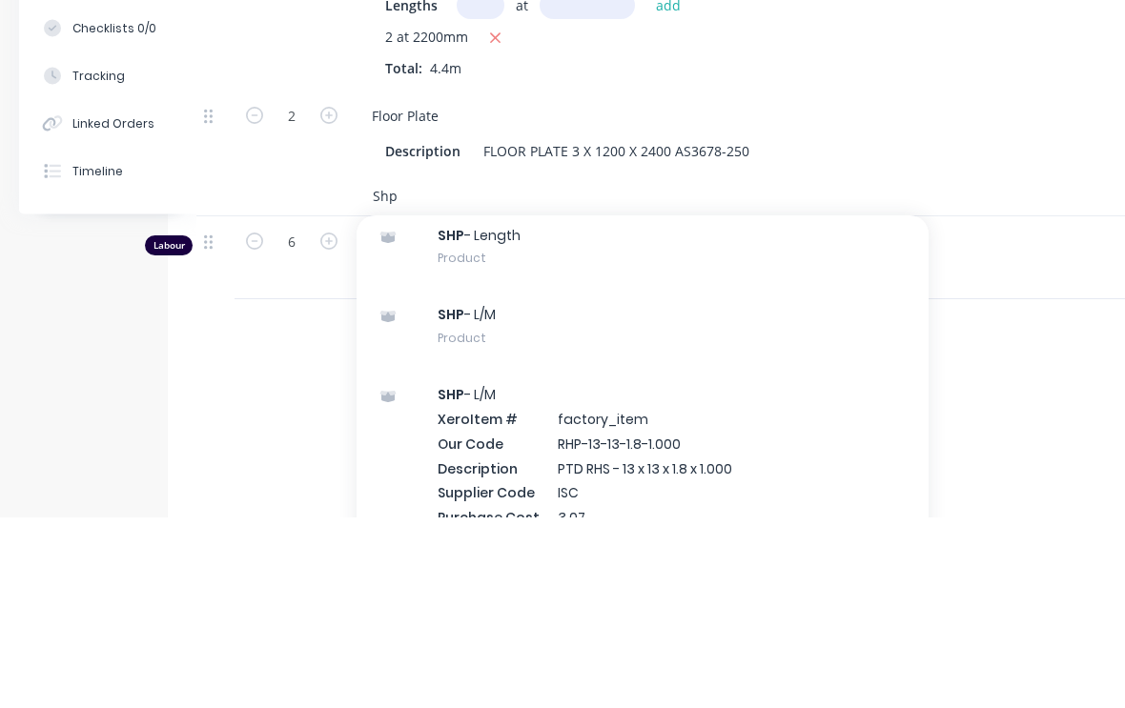
type input "Shp"
click at [592, 478] on div "SHP - L/M Product" at bounding box center [642, 518] width 572 height 80
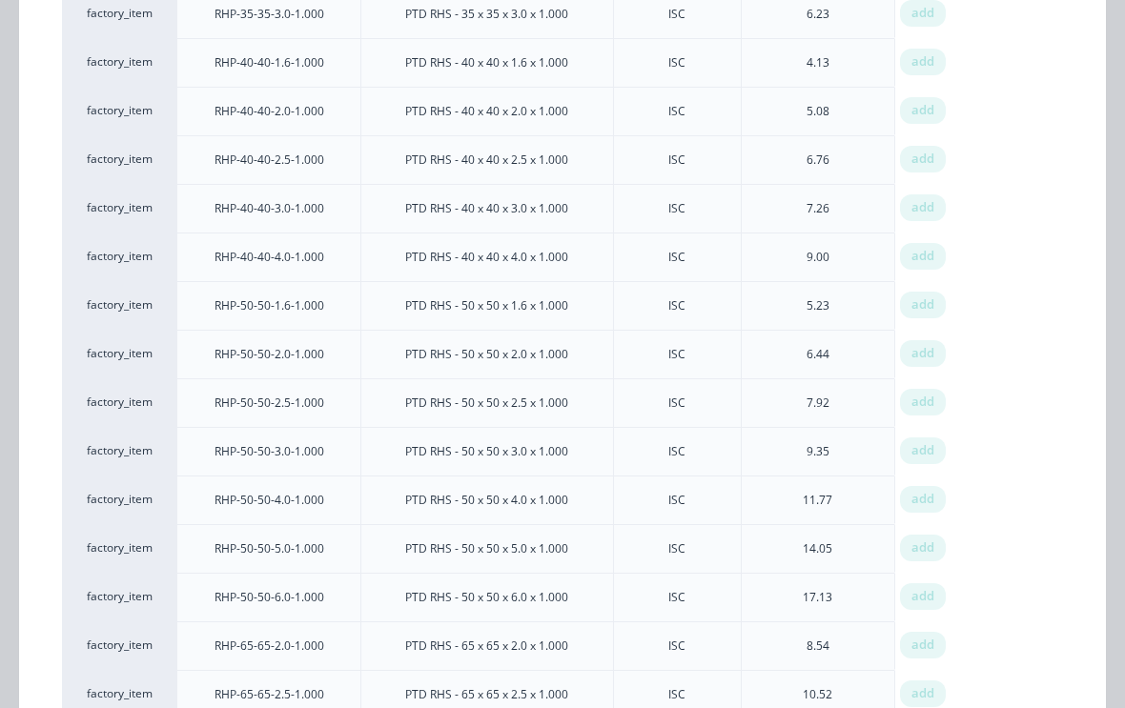
scroll to position [1026, 0]
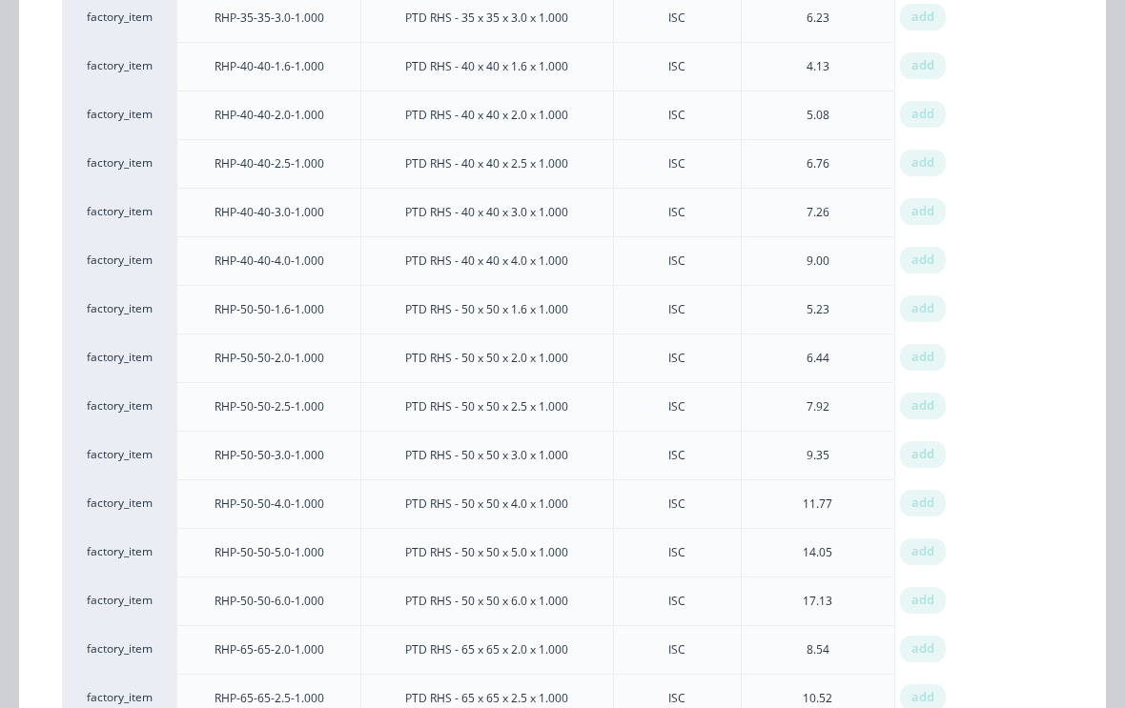
click at [929, 444] on div "add" at bounding box center [923, 454] width 46 height 27
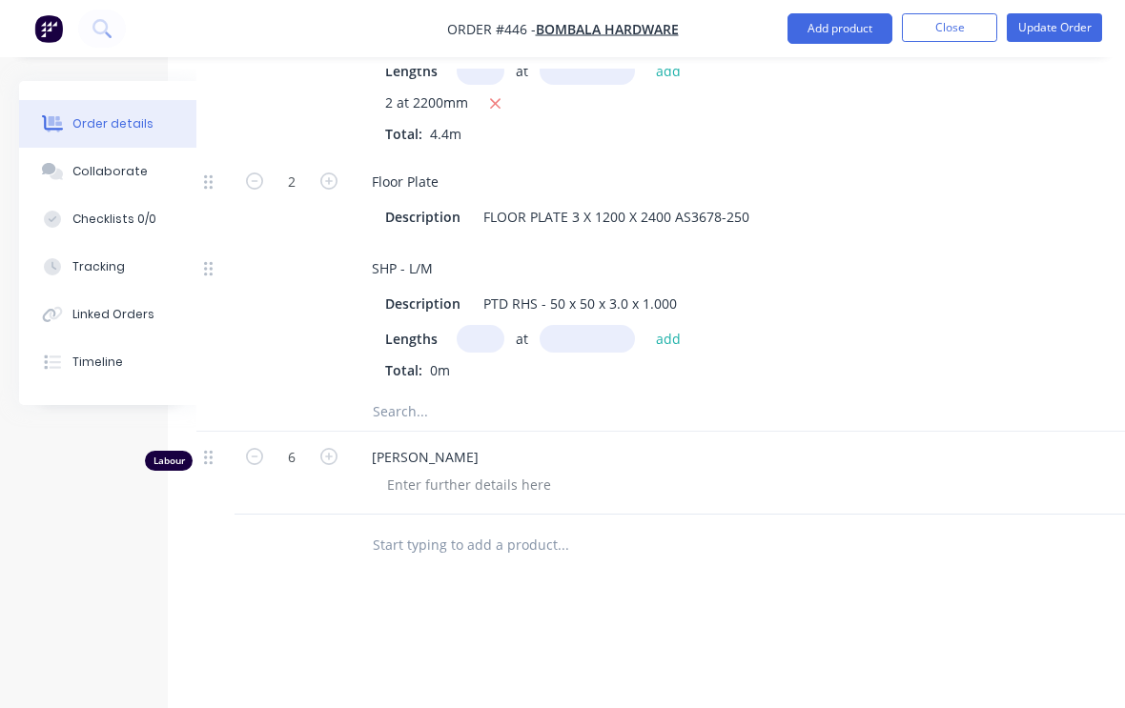
click at [488, 325] on input "text" at bounding box center [481, 339] width 48 height 28
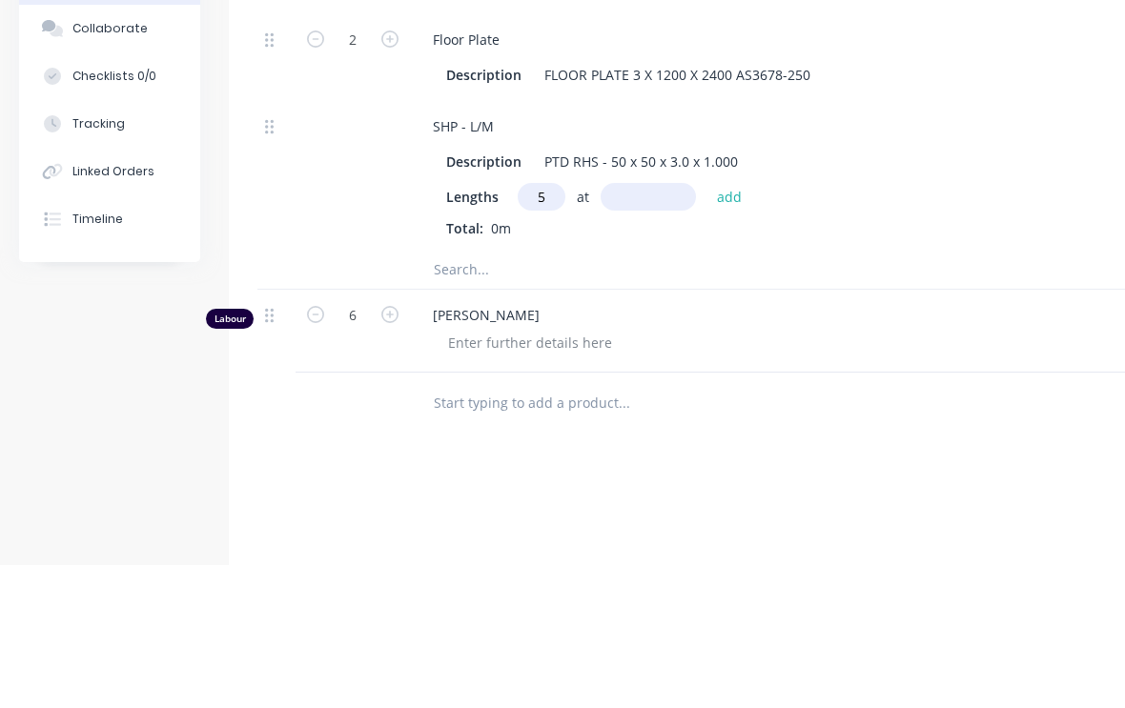
type input "5"
click at [670, 326] on input "text" at bounding box center [647, 340] width 95 height 28
type input "2400"
click at [742, 326] on button "add" at bounding box center [729, 339] width 45 height 26
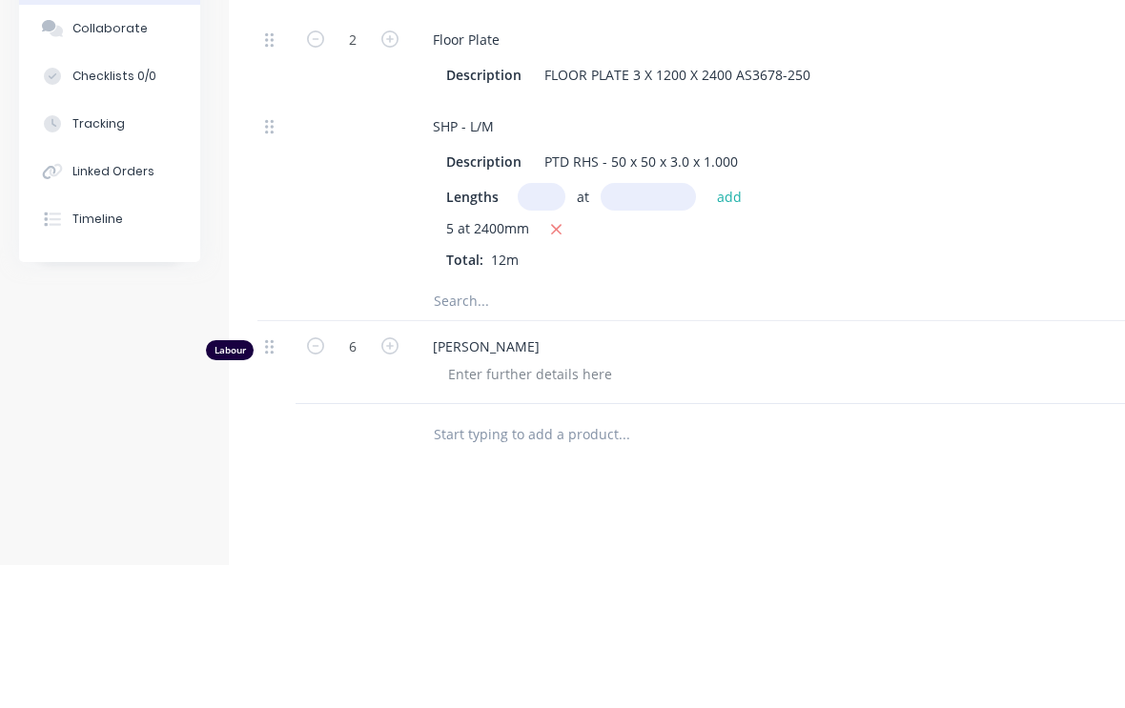
click at [516, 425] on input "text" at bounding box center [623, 444] width 381 height 38
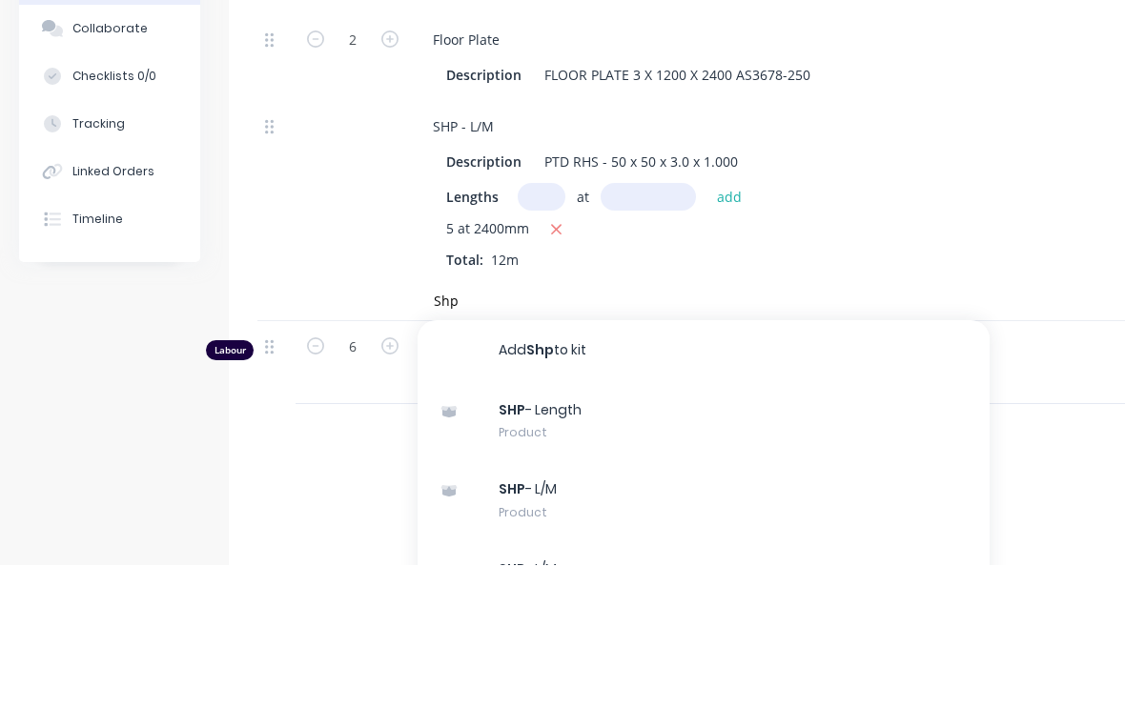
scroll to position [1418, 0]
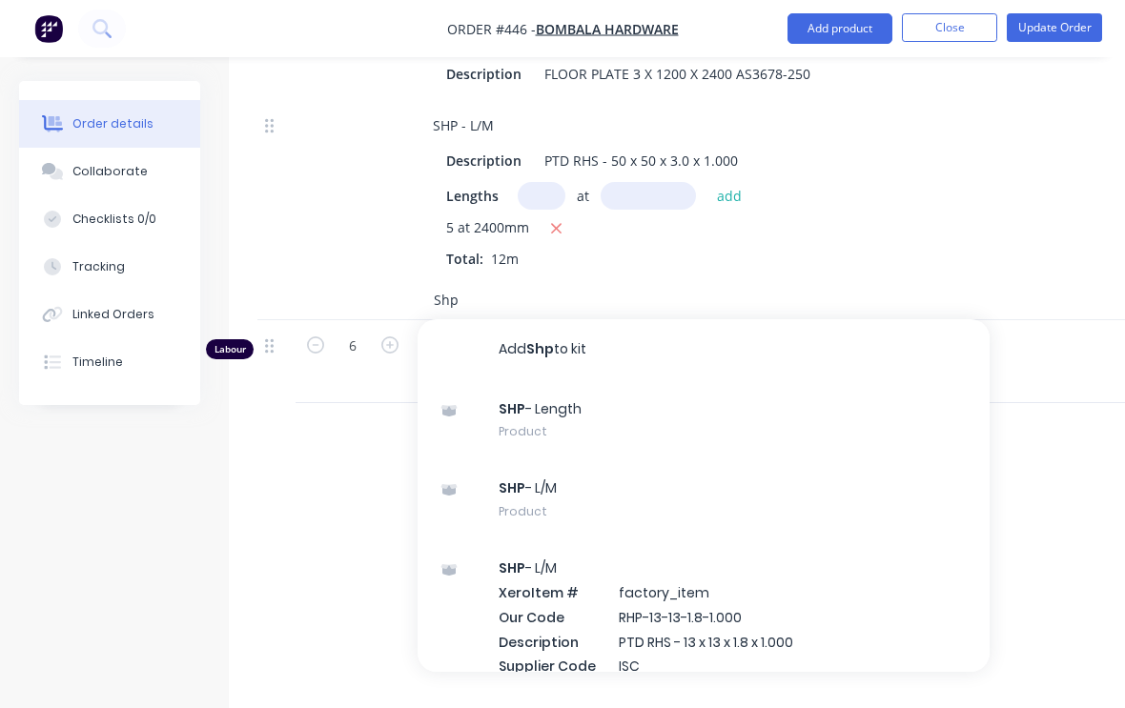
type input "Shp"
click at [603, 478] on div "SHP - L/M Product" at bounding box center [703, 499] width 572 height 80
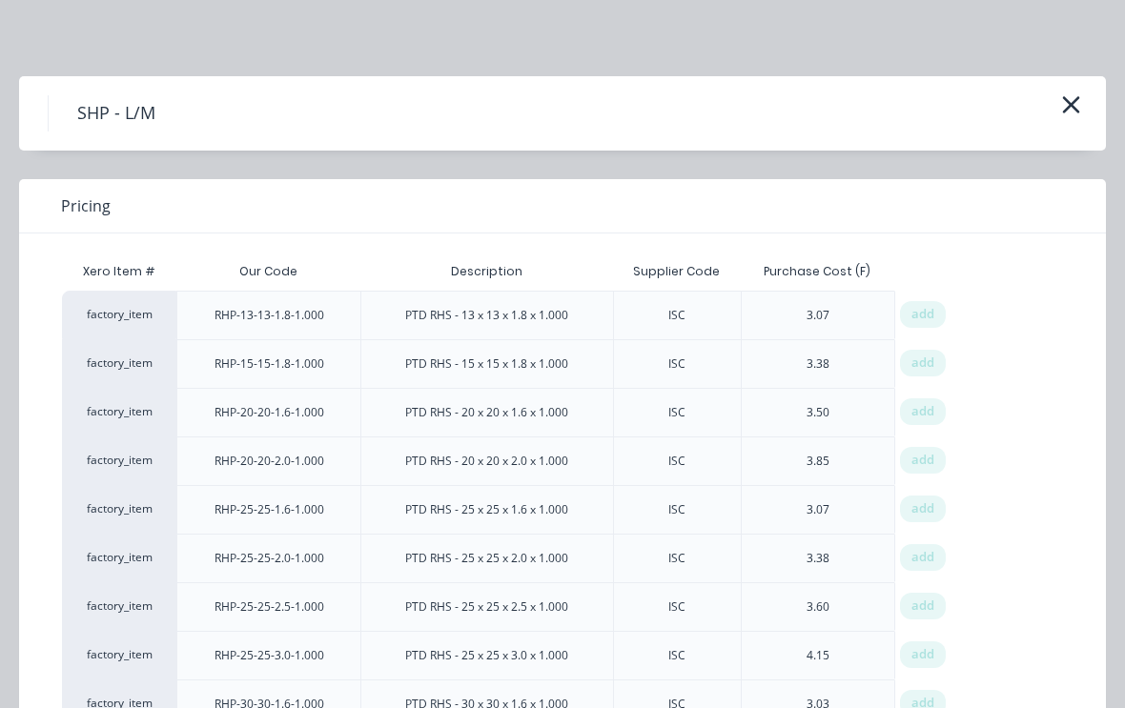
scroll to position [1418, 0]
click at [1067, 100] on icon "button" at bounding box center [1071, 104] width 17 height 17
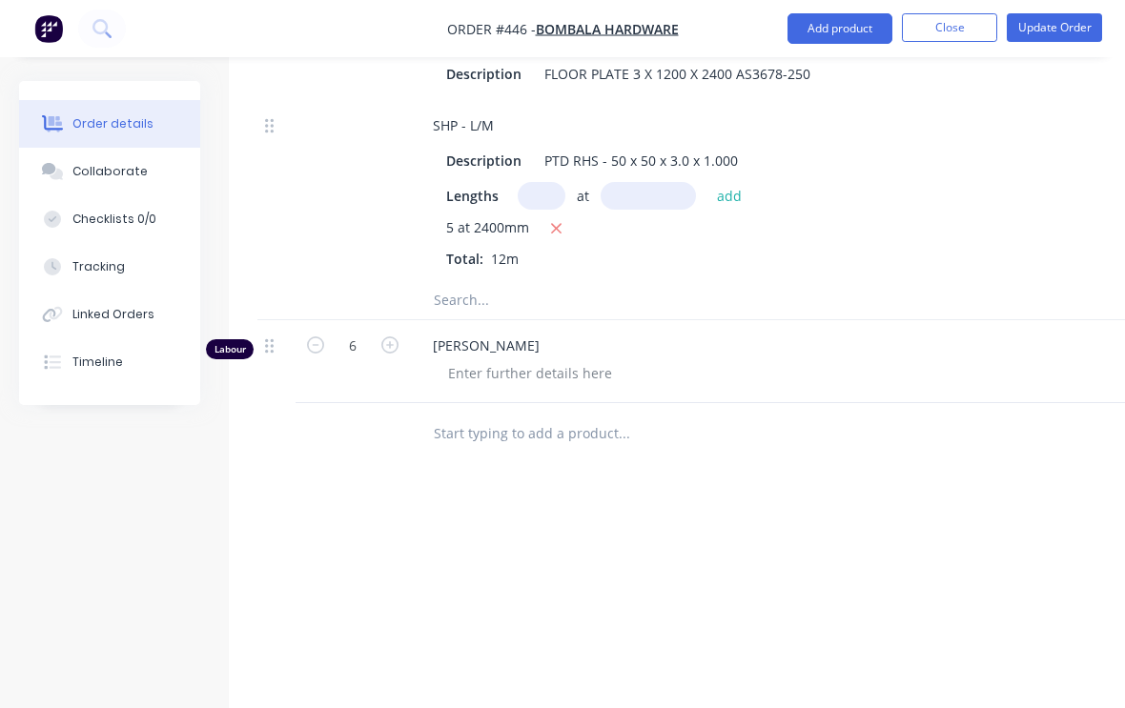
click at [504, 288] on input "text" at bounding box center [623, 300] width 381 height 38
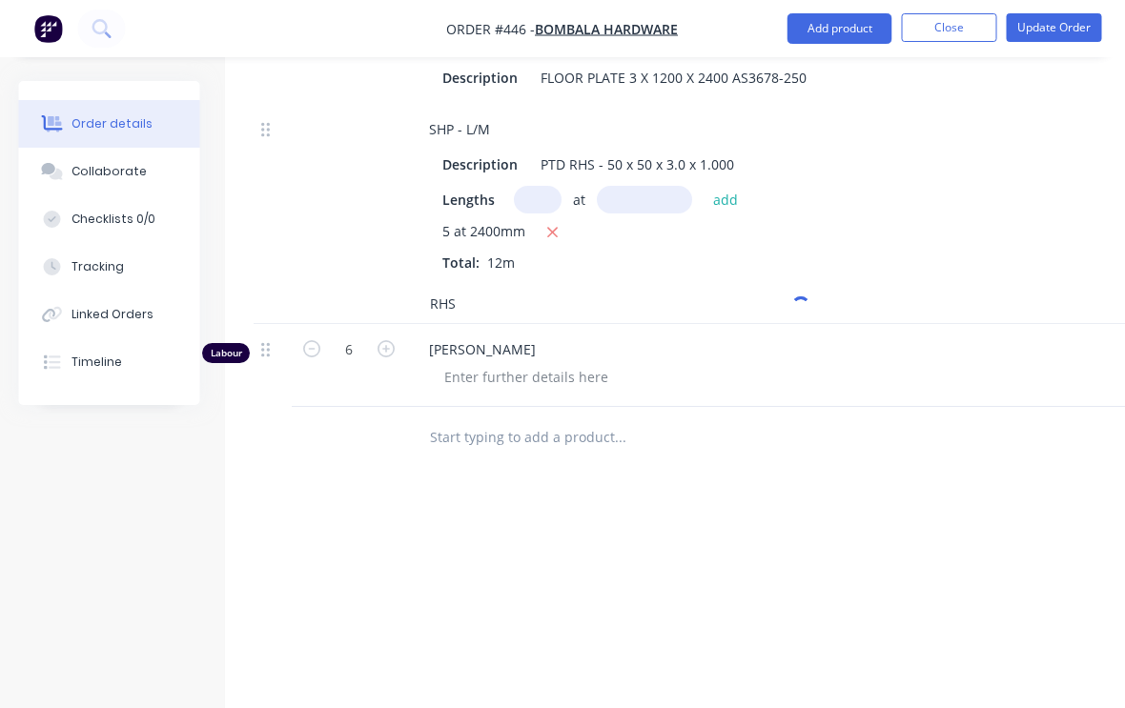
click at [758, 285] on input "RHS" at bounding box center [620, 304] width 381 height 38
click at [506, 285] on input "RHS" at bounding box center [620, 304] width 381 height 38
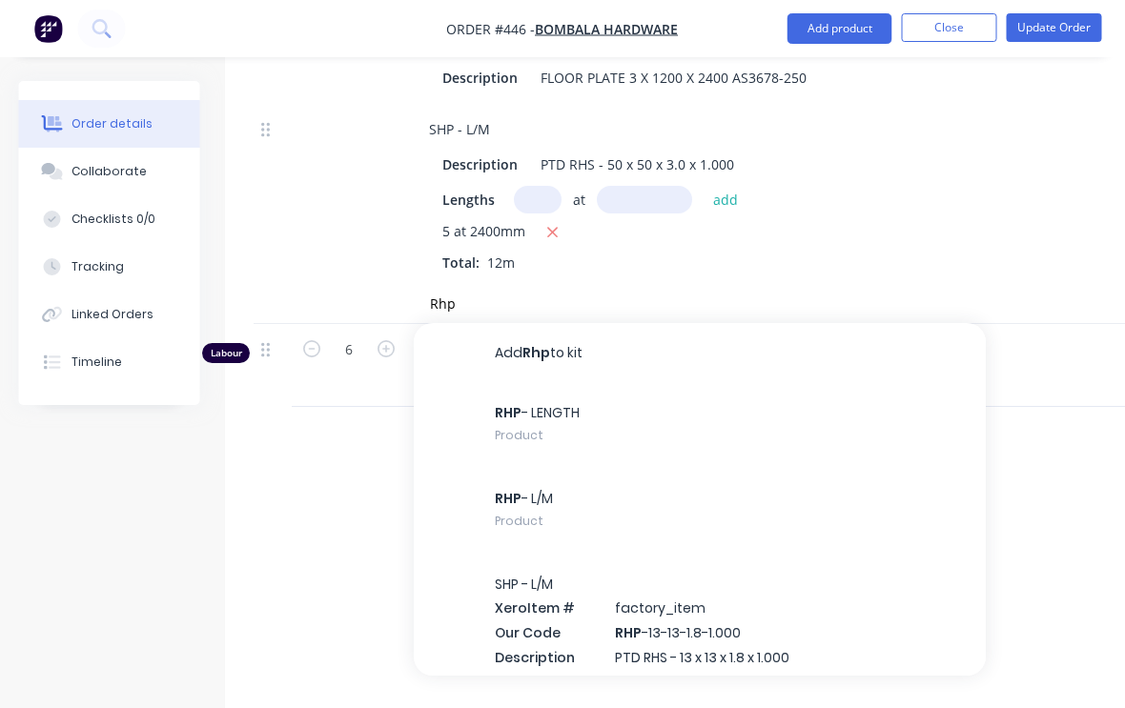
scroll to position [1414, 4]
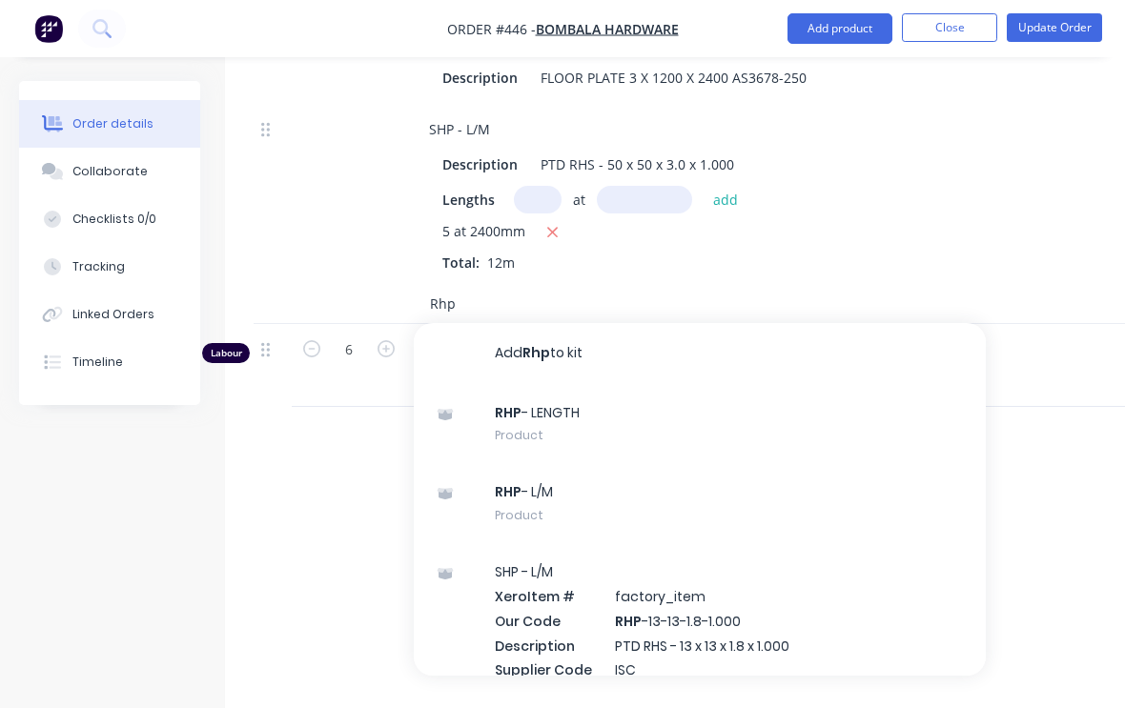
type input "Rhp"
click at [604, 478] on div "RHP - L/M Product" at bounding box center [700, 503] width 572 height 80
